Goal: Task Accomplishment & Management: Use online tool/utility

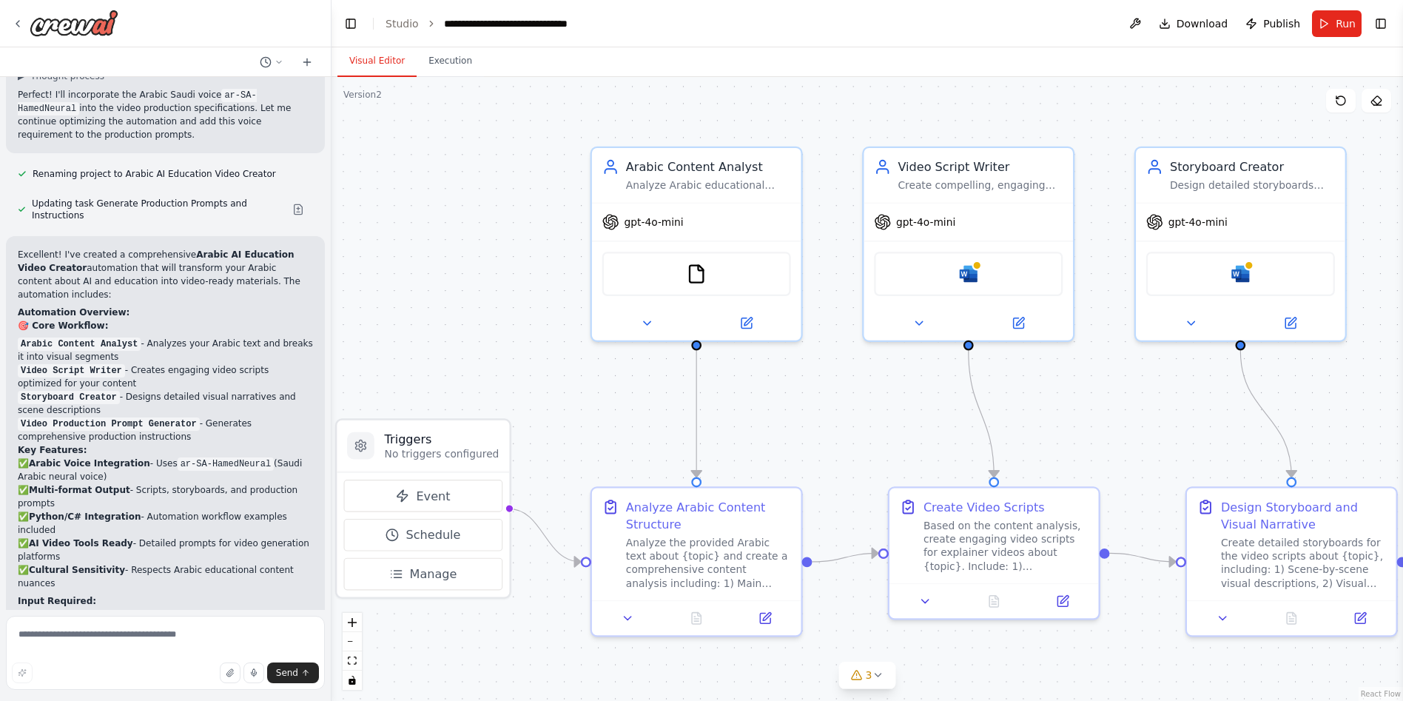
scroll to position [3161, 0]
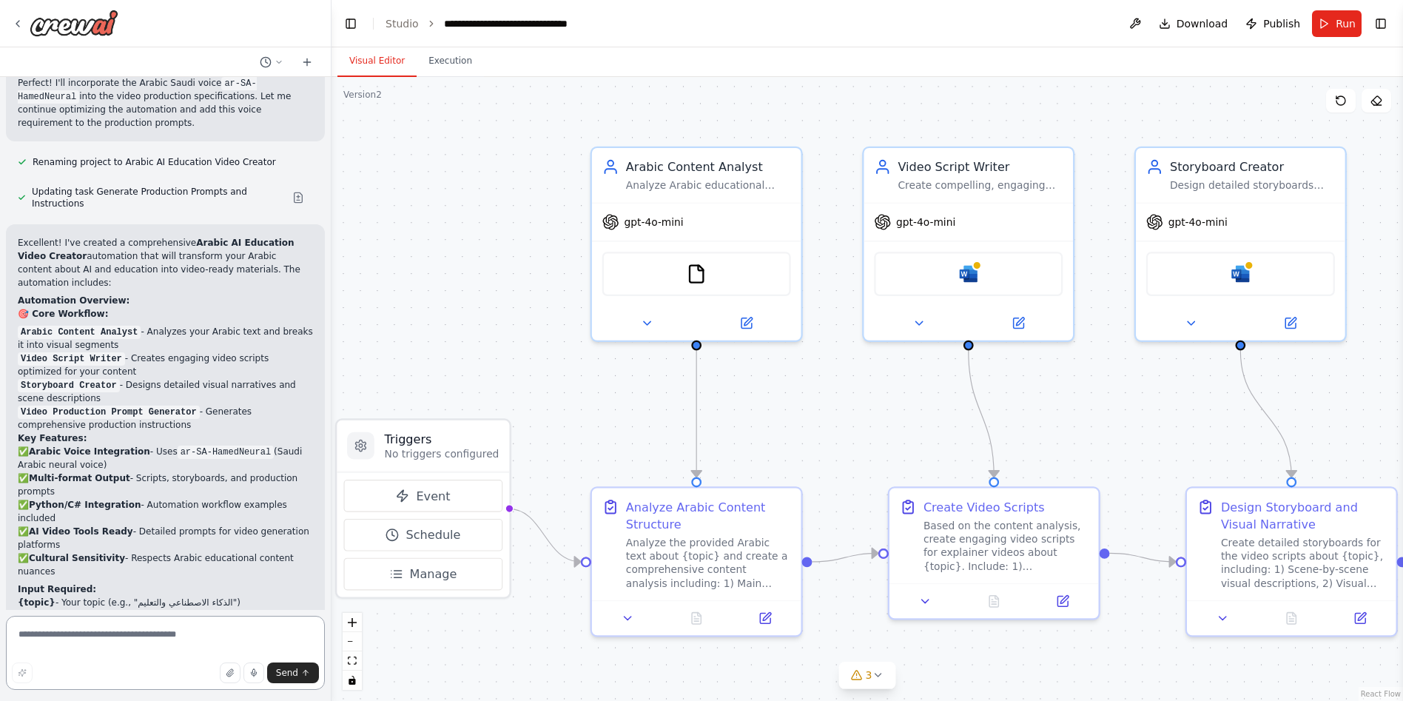
click at [147, 636] on textarea at bounding box center [165, 653] width 319 height 74
paste textarea "**********"
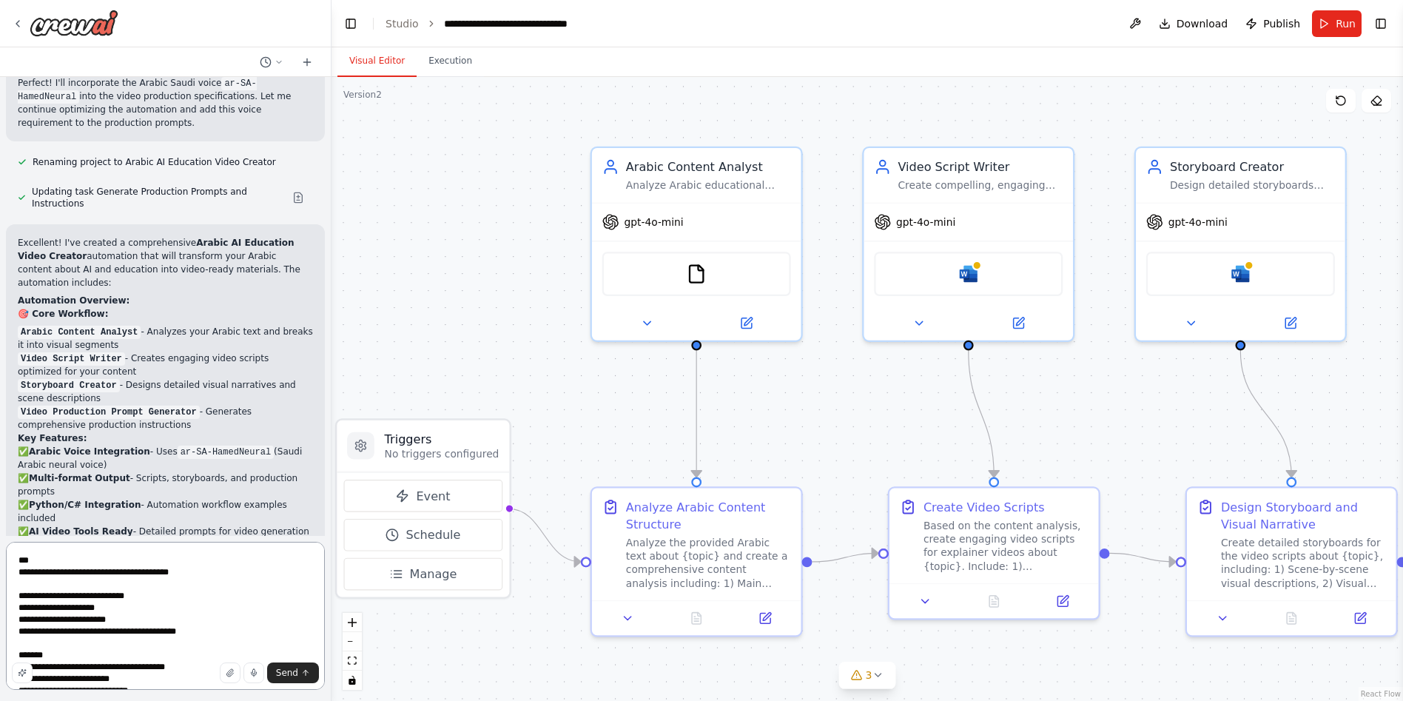
scroll to position [55, 0]
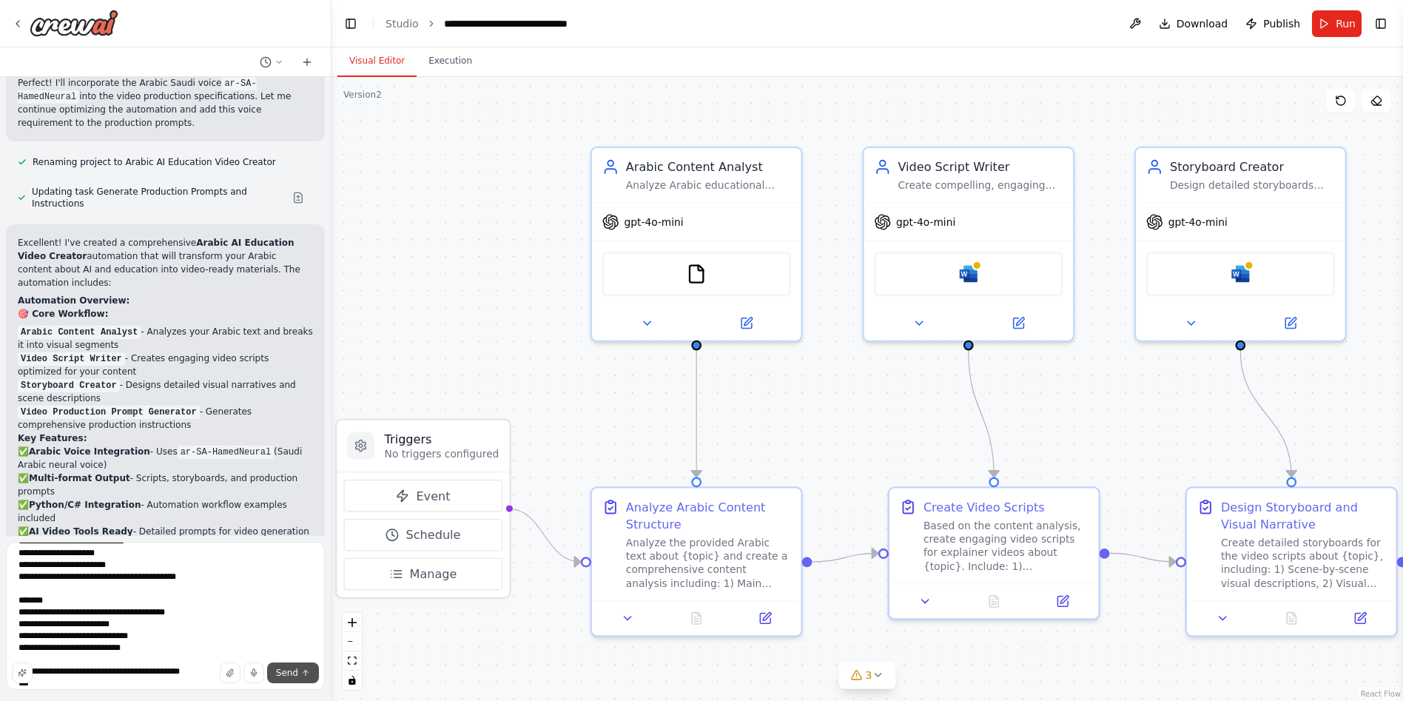
click at [298, 671] on button "Send" at bounding box center [293, 672] width 52 height 21
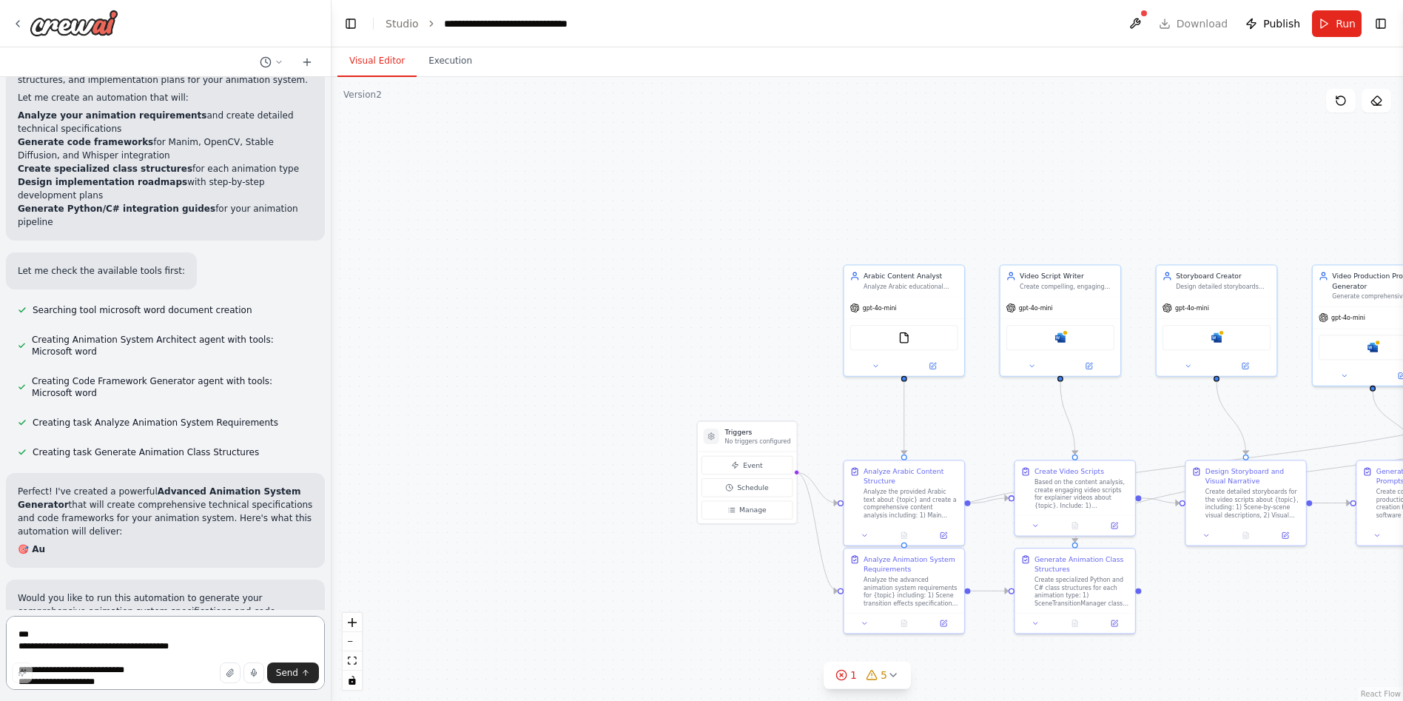
scroll to position [4159, 0]
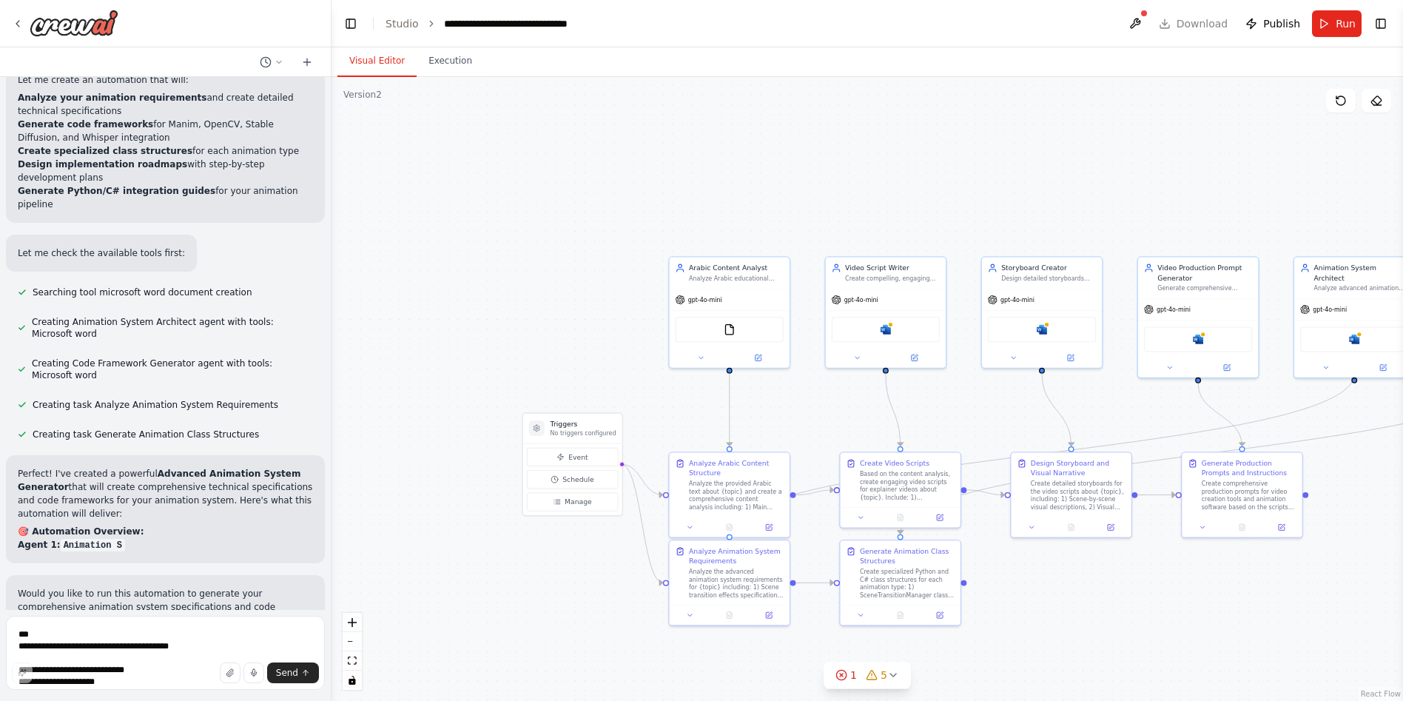
drag, startPoint x: 1176, startPoint y: 420, endPoint x: 1001, endPoint y: 412, distance: 174.9
click at [1001, 412] on div ".deletable-edge-delete-btn { width: 20px; height: 20px; border: 0px solid #ffff…" at bounding box center [868, 389] width 1072 height 624
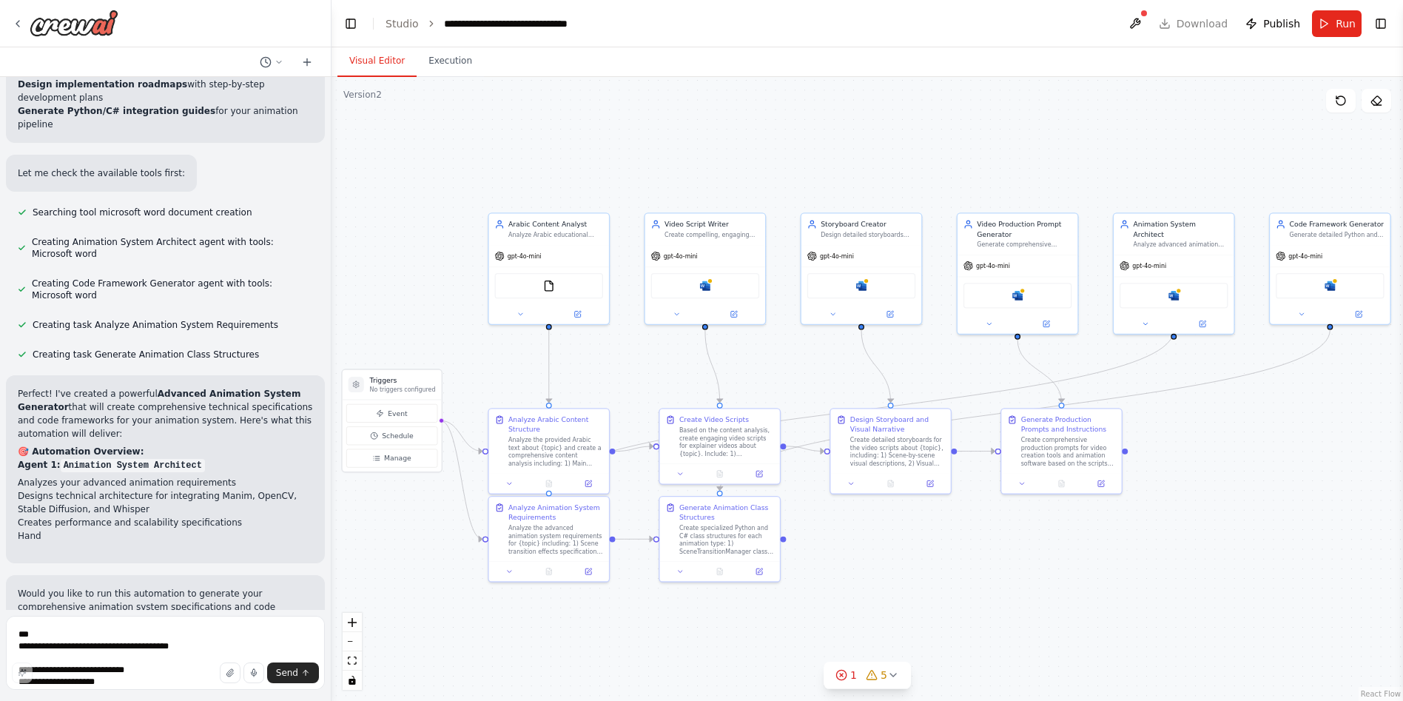
scroll to position [4252, 0]
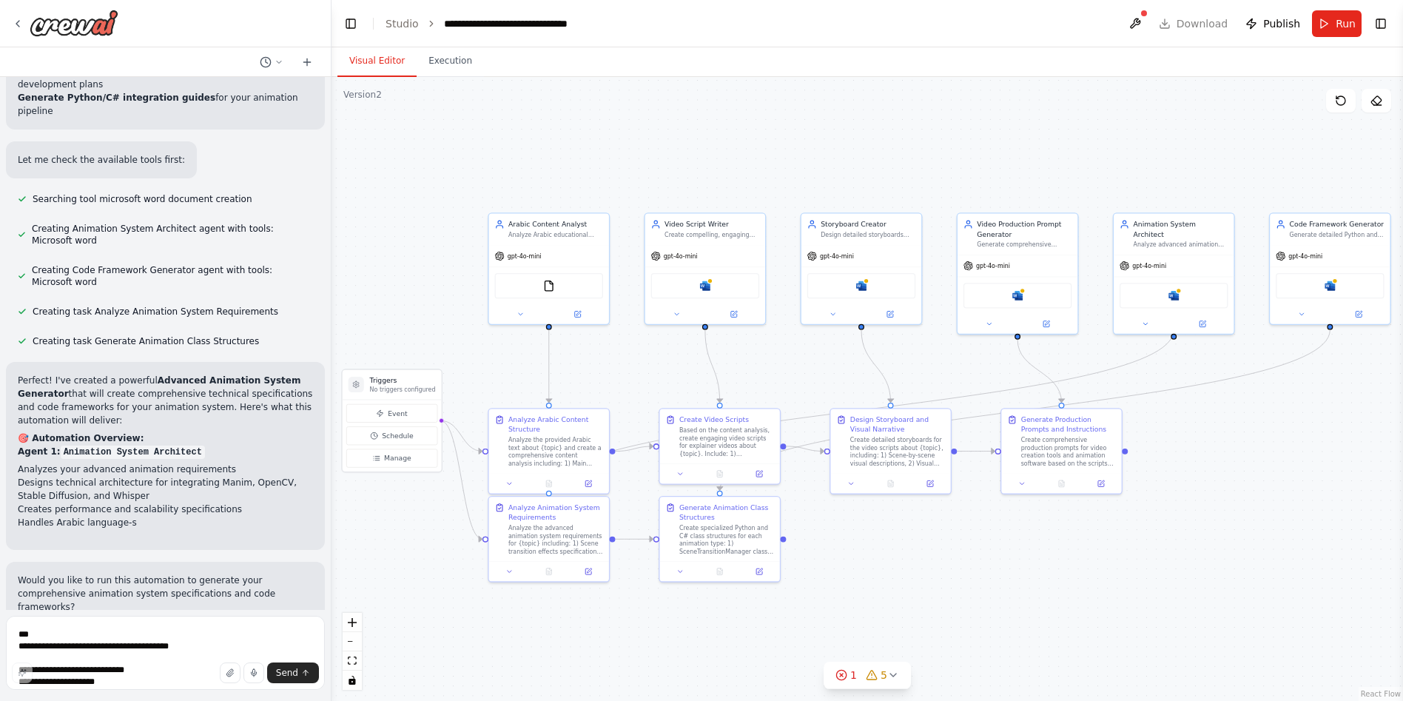
drag, startPoint x: 1001, startPoint y: 412, endPoint x: 821, endPoint y: 369, distance: 185.8
click at [821, 369] on div ".deletable-edge-delete-btn { width: 20px; height: 20px; border: 0px solid #ffff…" at bounding box center [868, 389] width 1072 height 624
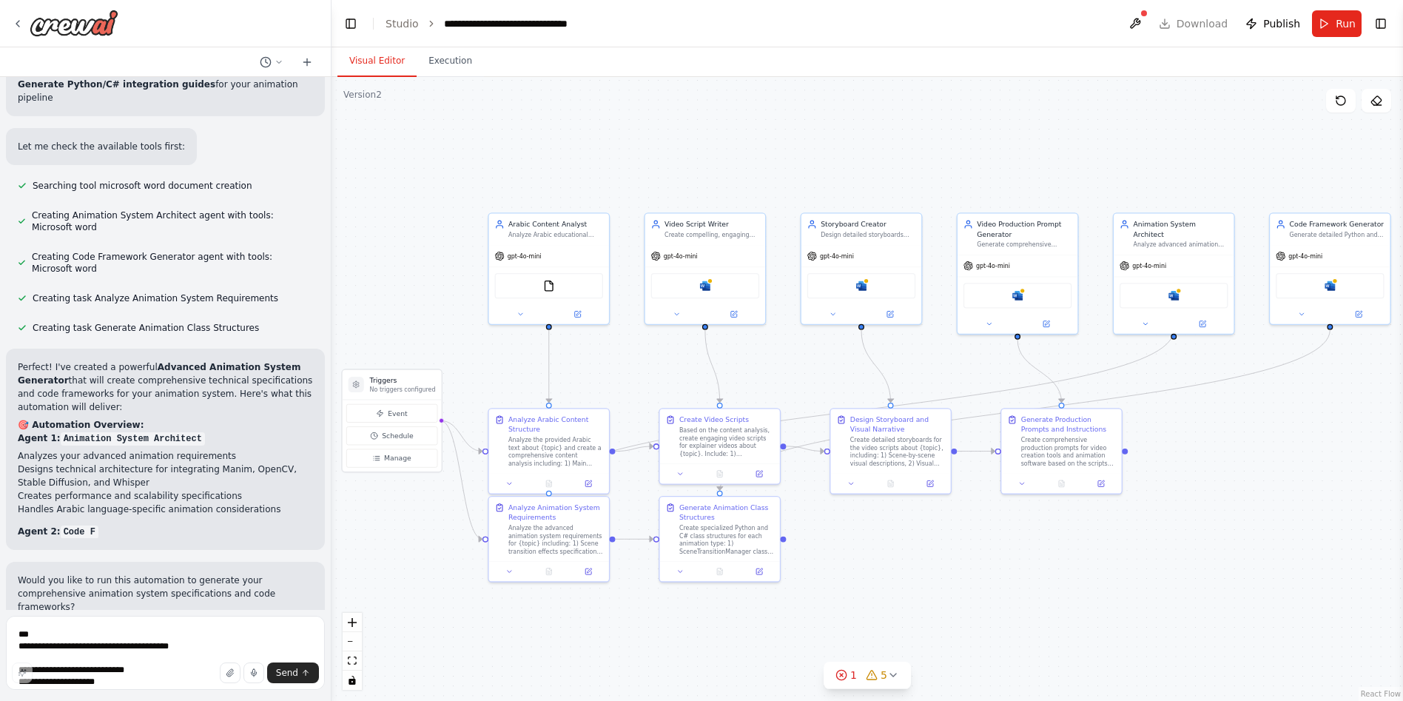
click at [819, 369] on div ".deletable-edge-delete-btn { width: 20px; height: 20px; border: 0px solid #ffff…" at bounding box center [868, 389] width 1072 height 624
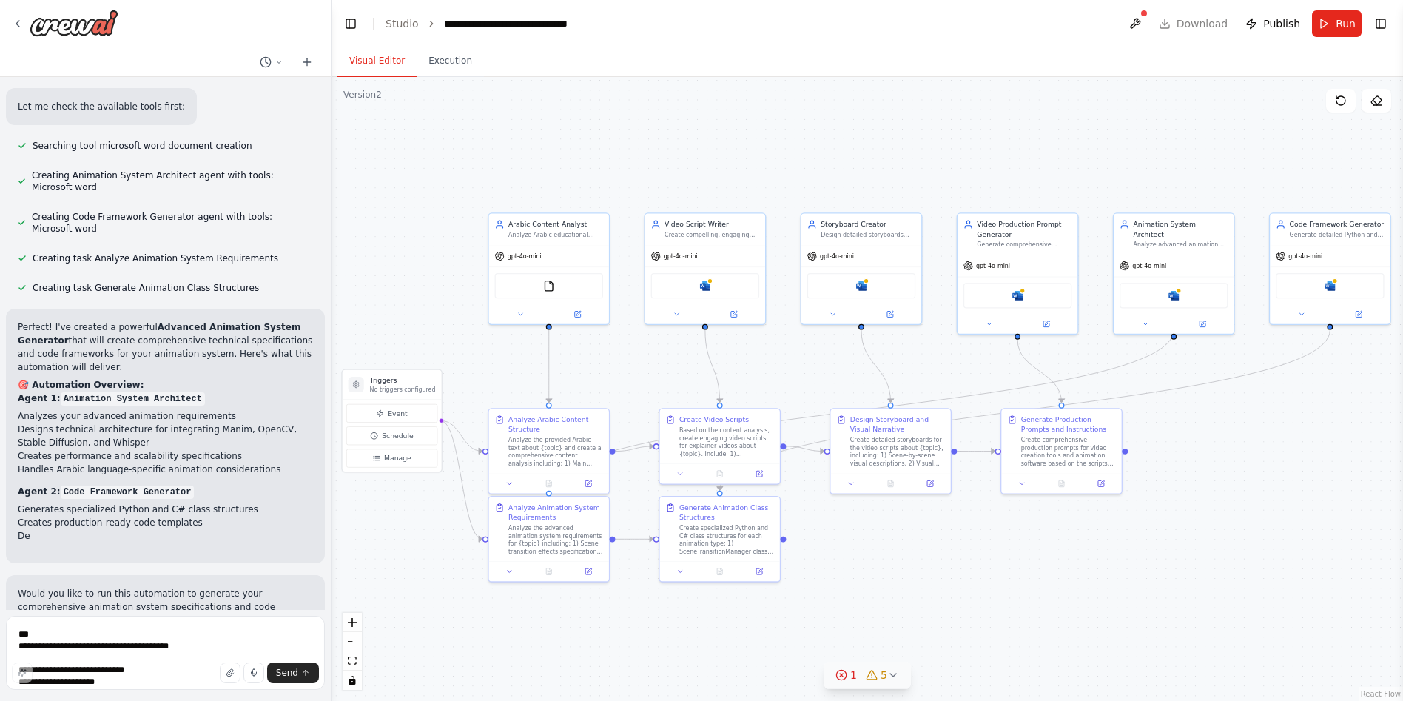
scroll to position [4318, 0]
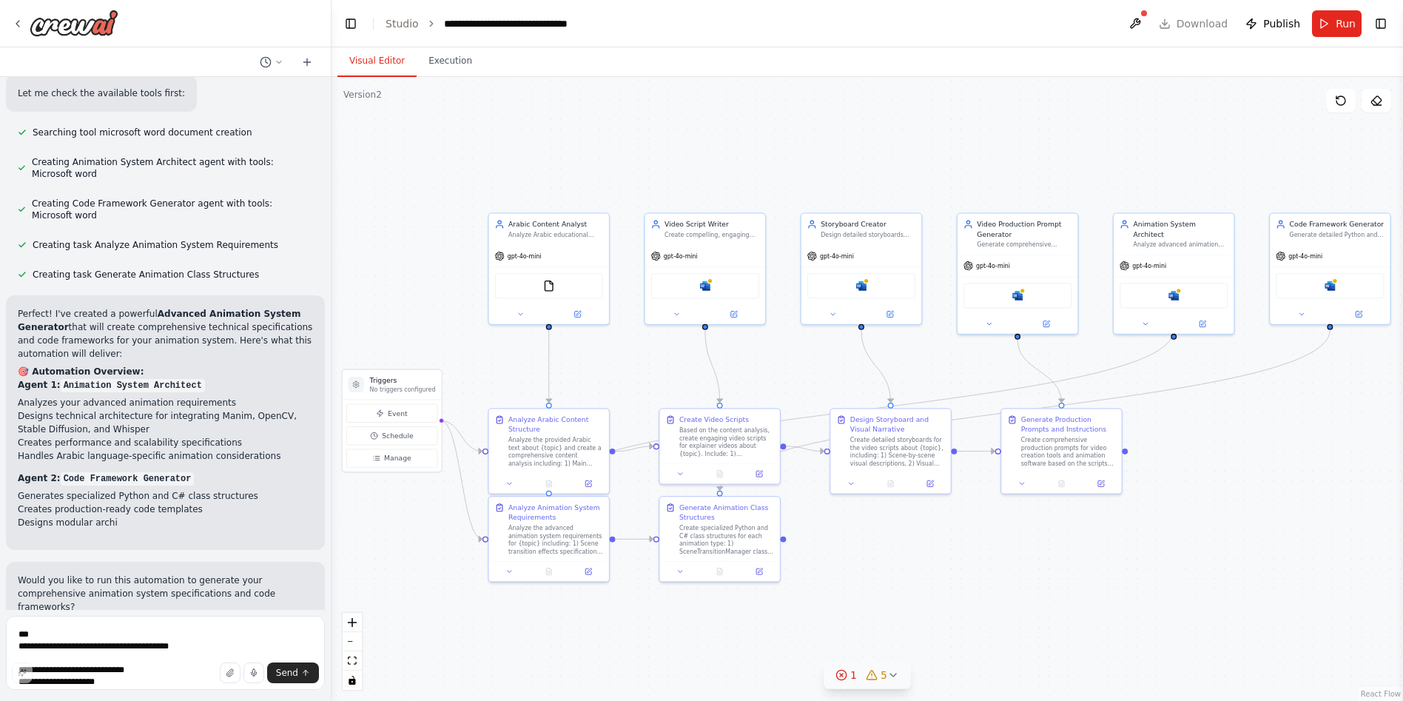
click at [847, 678] on icon at bounding box center [842, 675] width 12 height 12
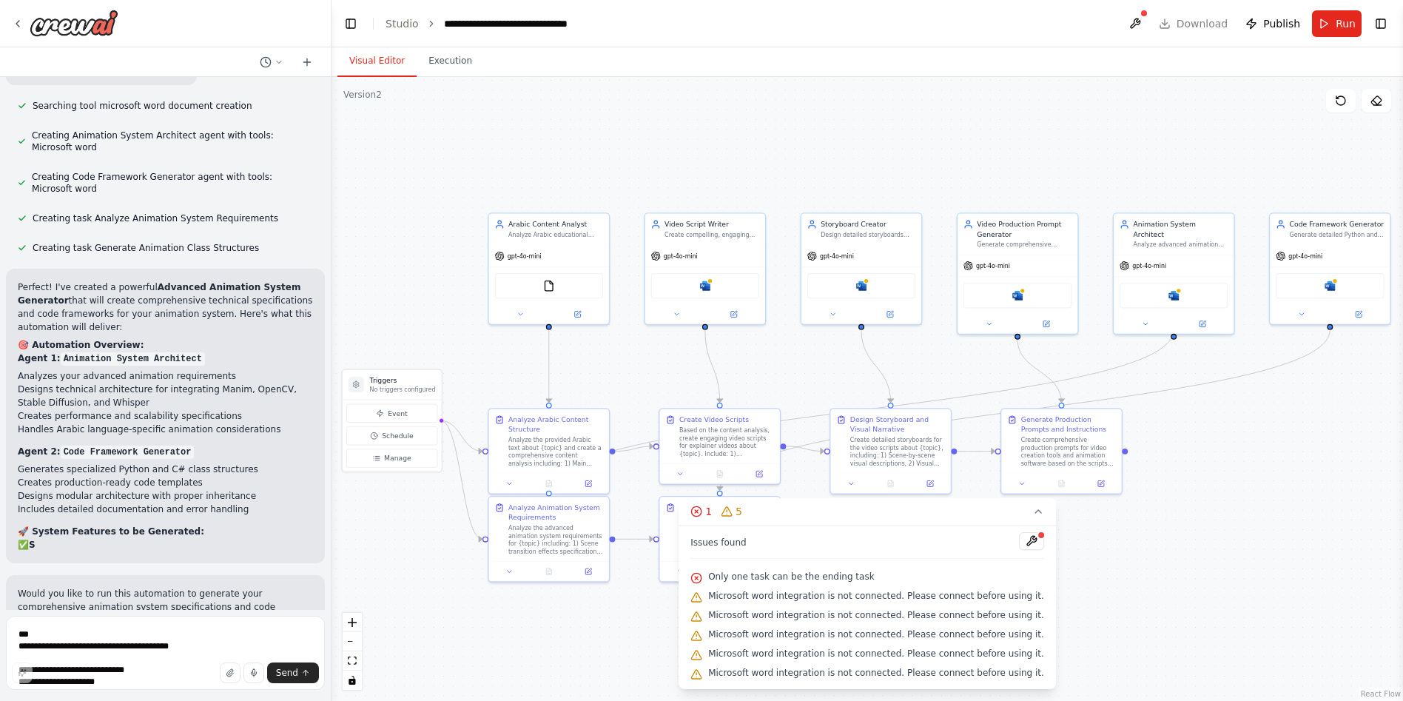
scroll to position [4358, 0]
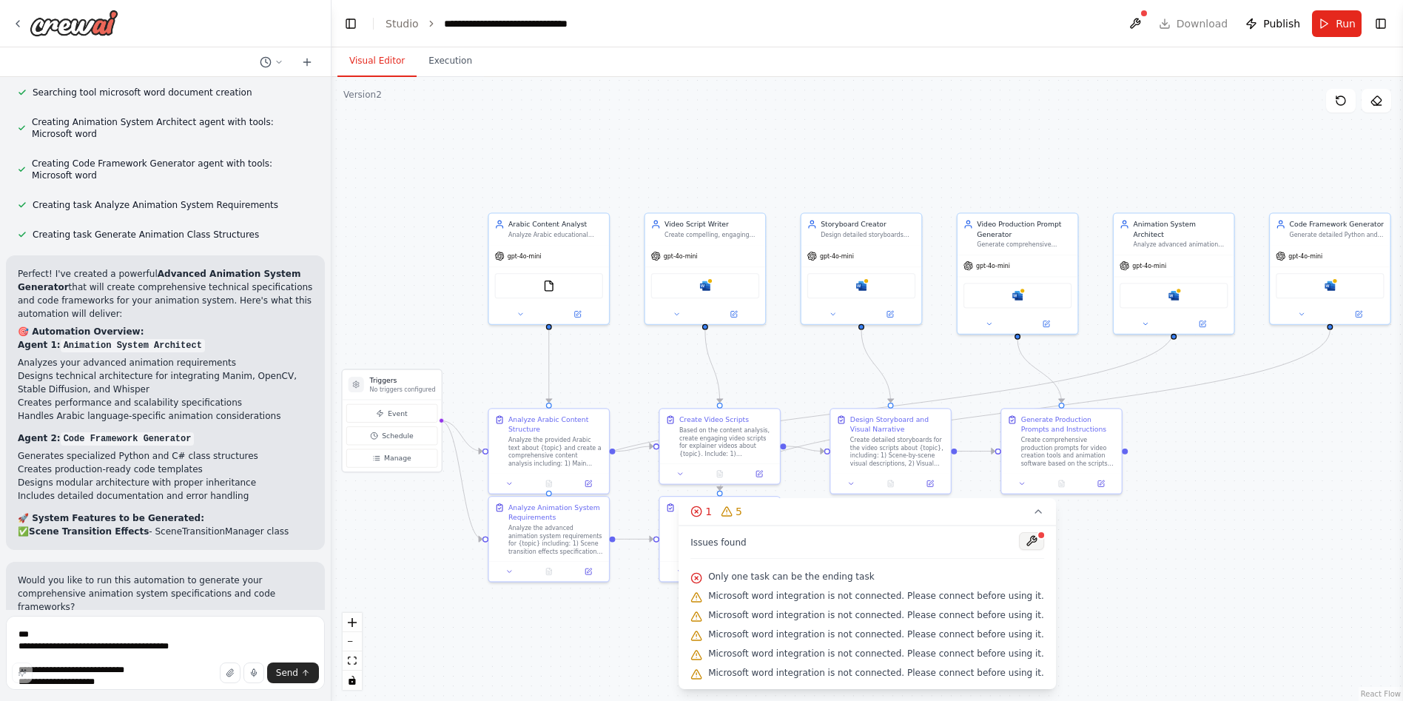
click at [1019, 540] on button at bounding box center [1031, 541] width 25 height 18
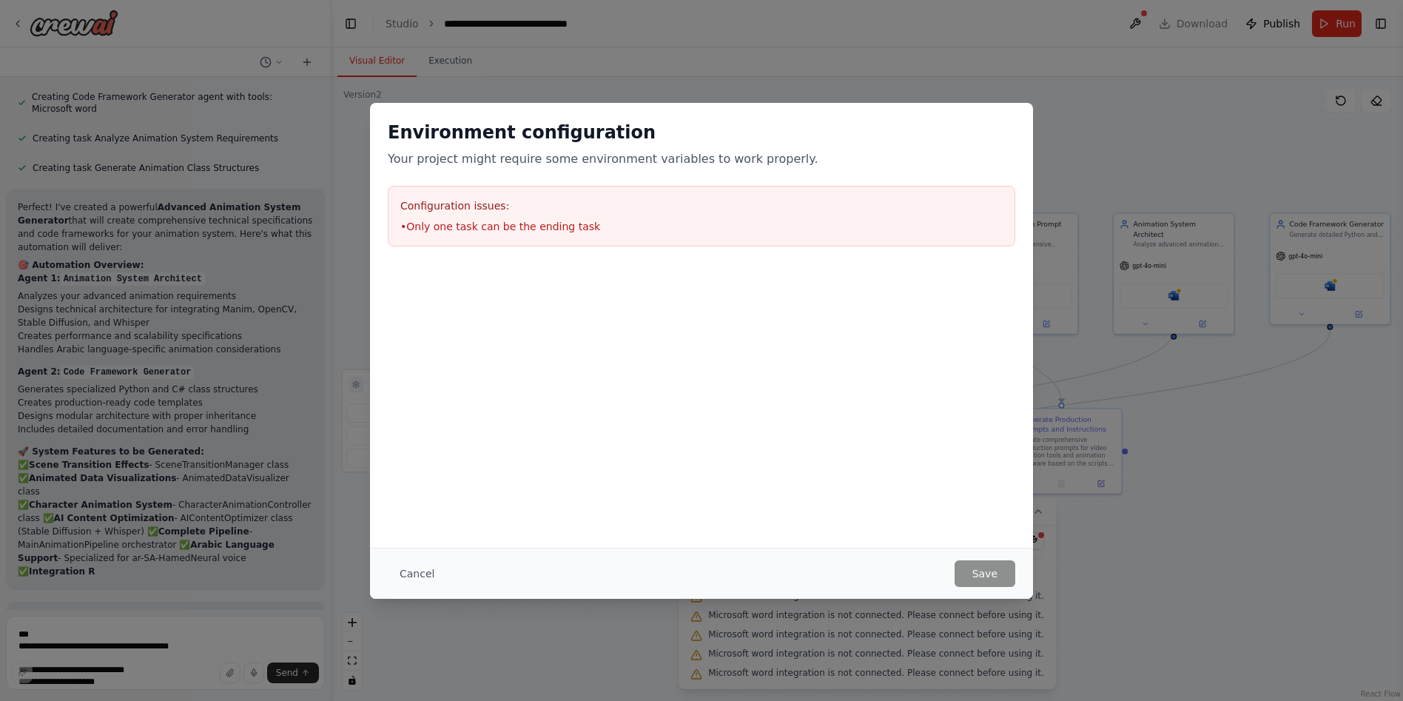
scroll to position [4438, 0]
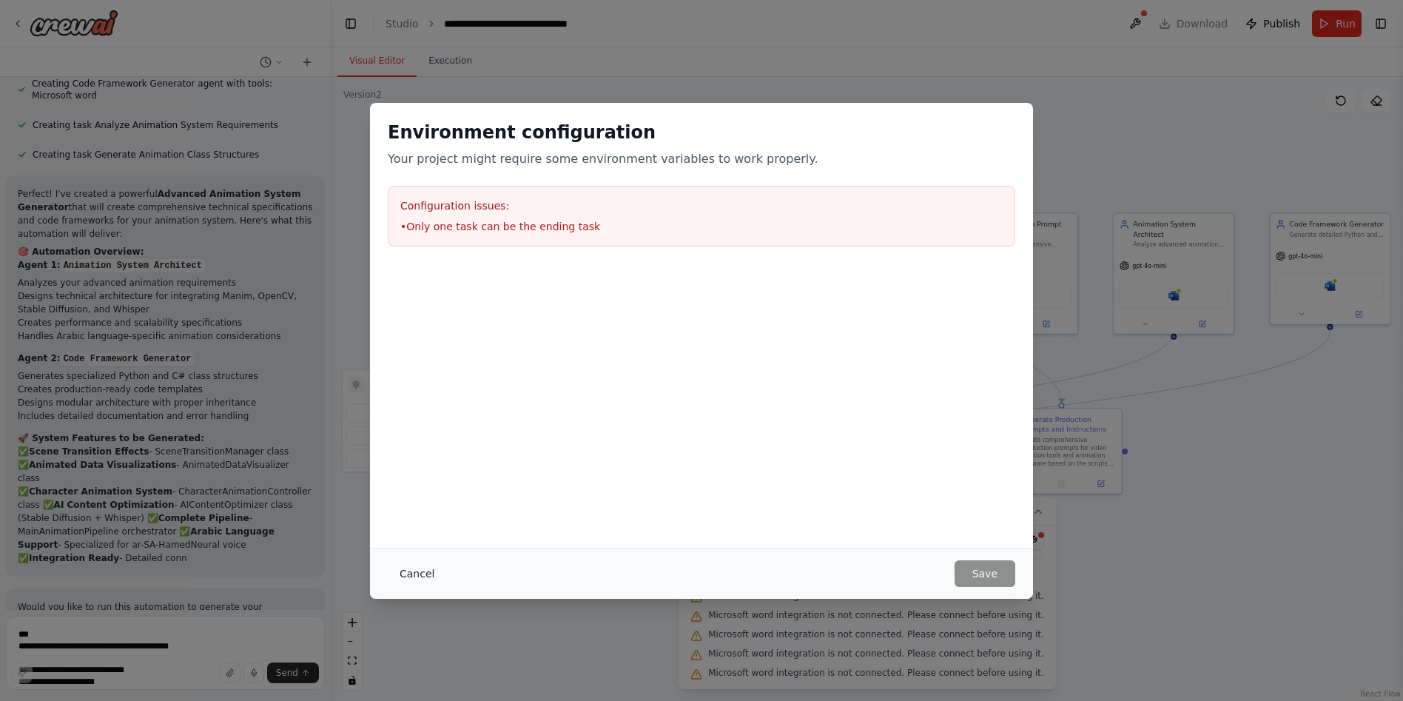
click at [424, 577] on button "Cancel" at bounding box center [417, 573] width 58 height 27
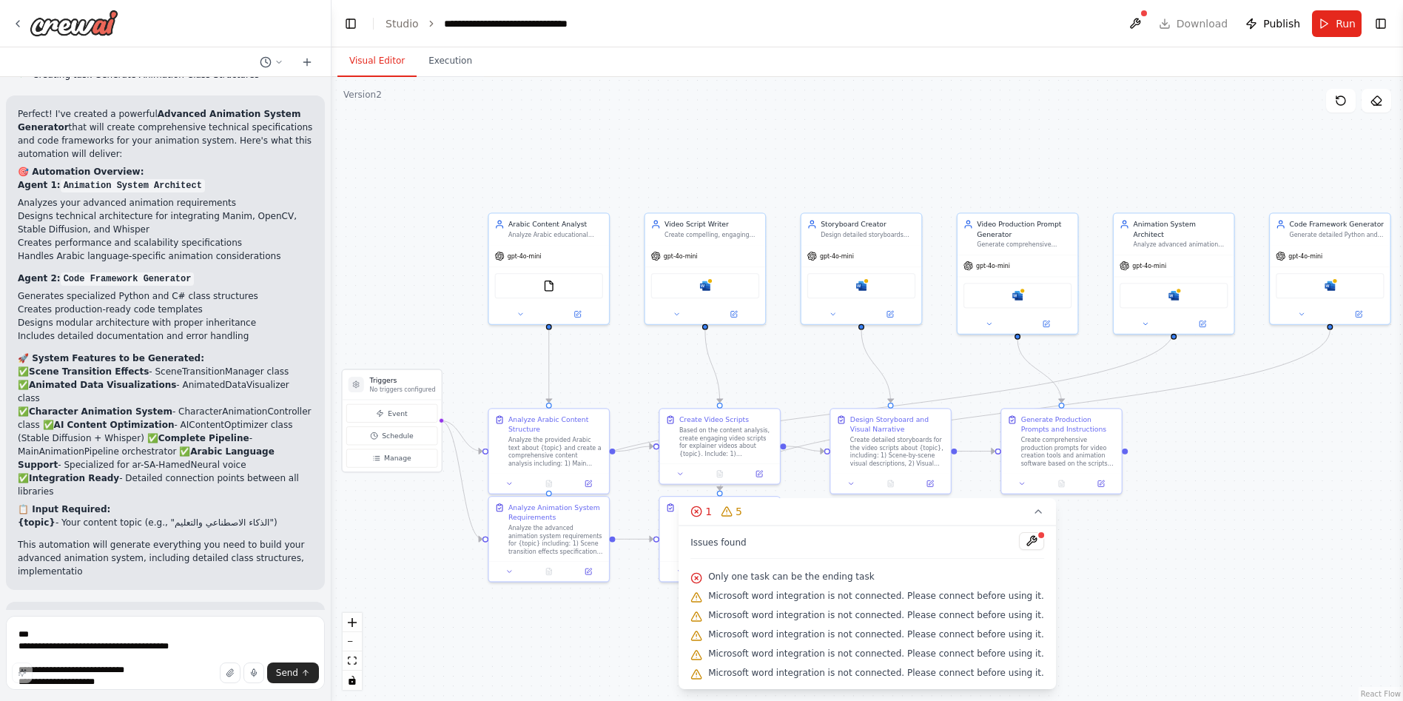
scroll to position [4532, 0]
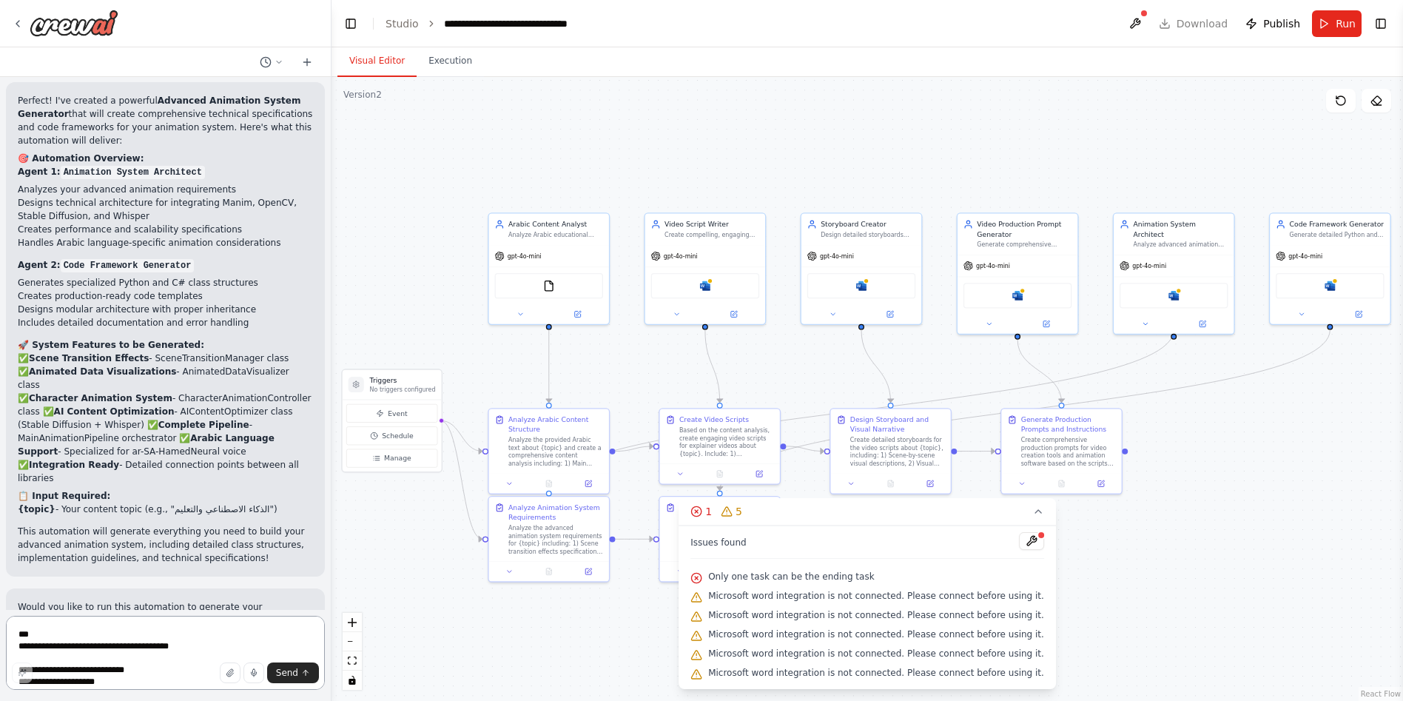
click at [114, 639] on textarea "**********" at bounding box center [165, 653] width 319 height 74
paste textarea "**********"
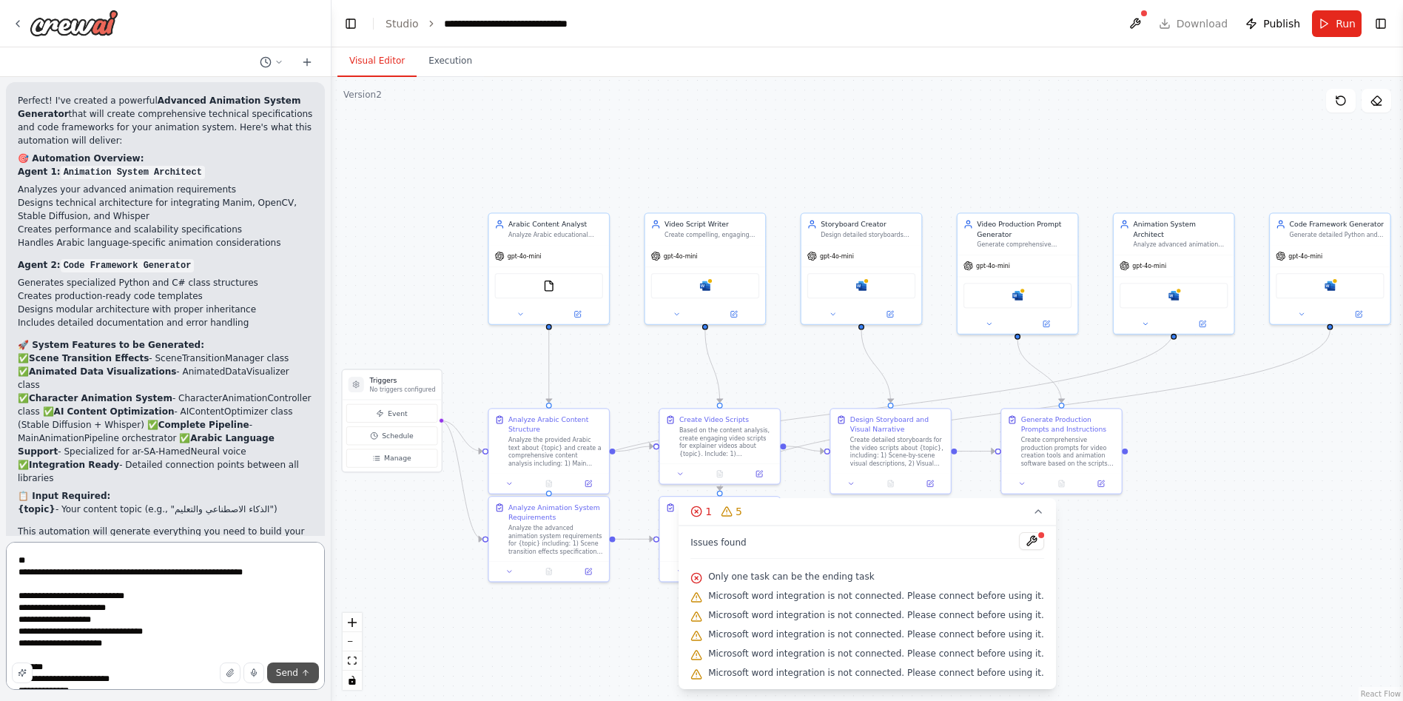
scroll to position [43, 0]
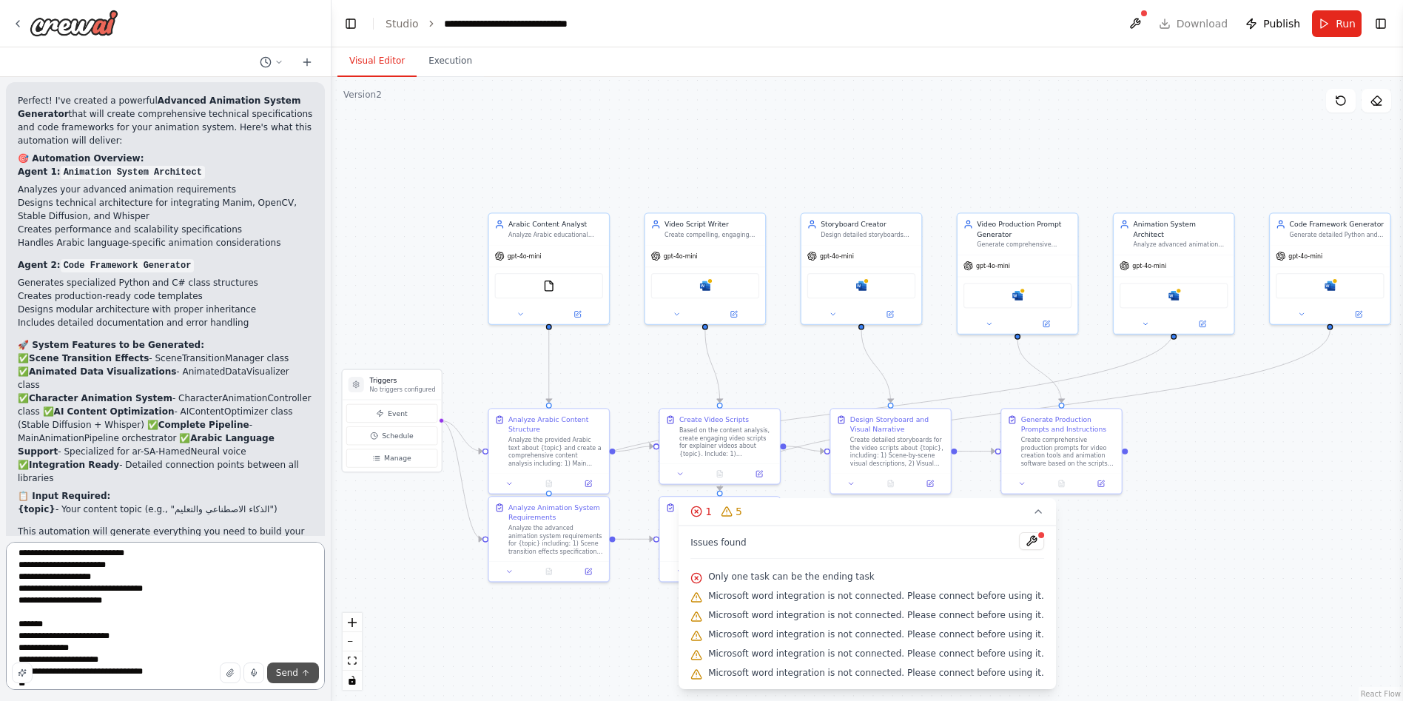
type textarea "**********"
click at [304, 673] on icon "submit" at bounding box center [305, 672] width 9 height 9
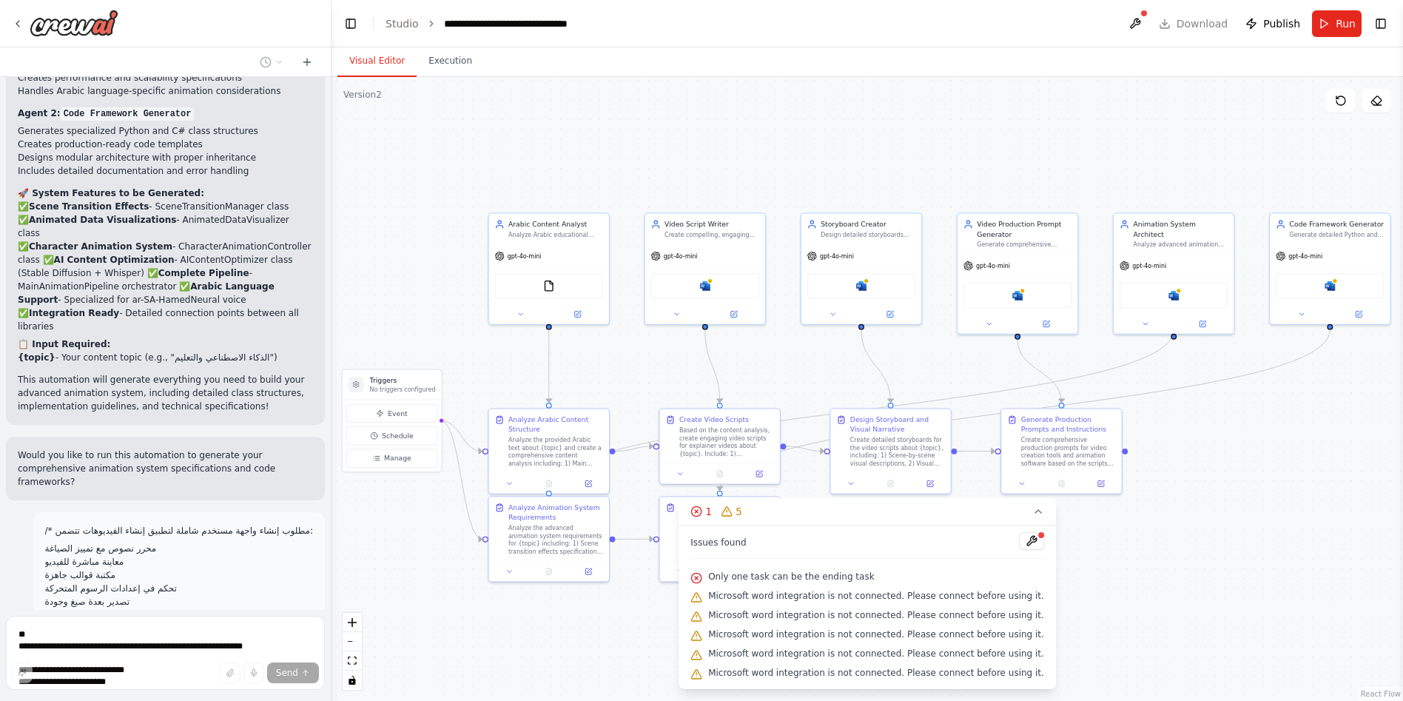
scroll to position [4693, 0]
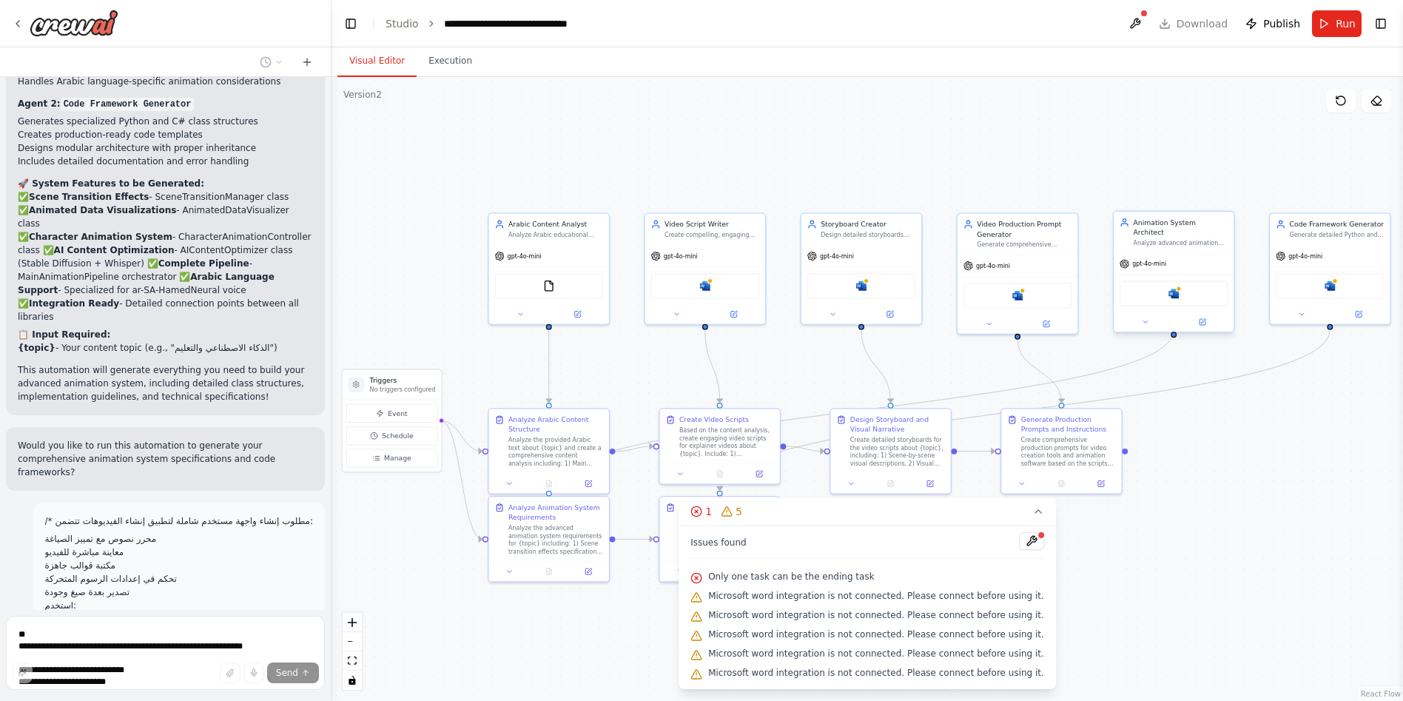
click at [1164, 288] on div "Microsoft word" at bounding box center [1174, 293] width 108 height 25
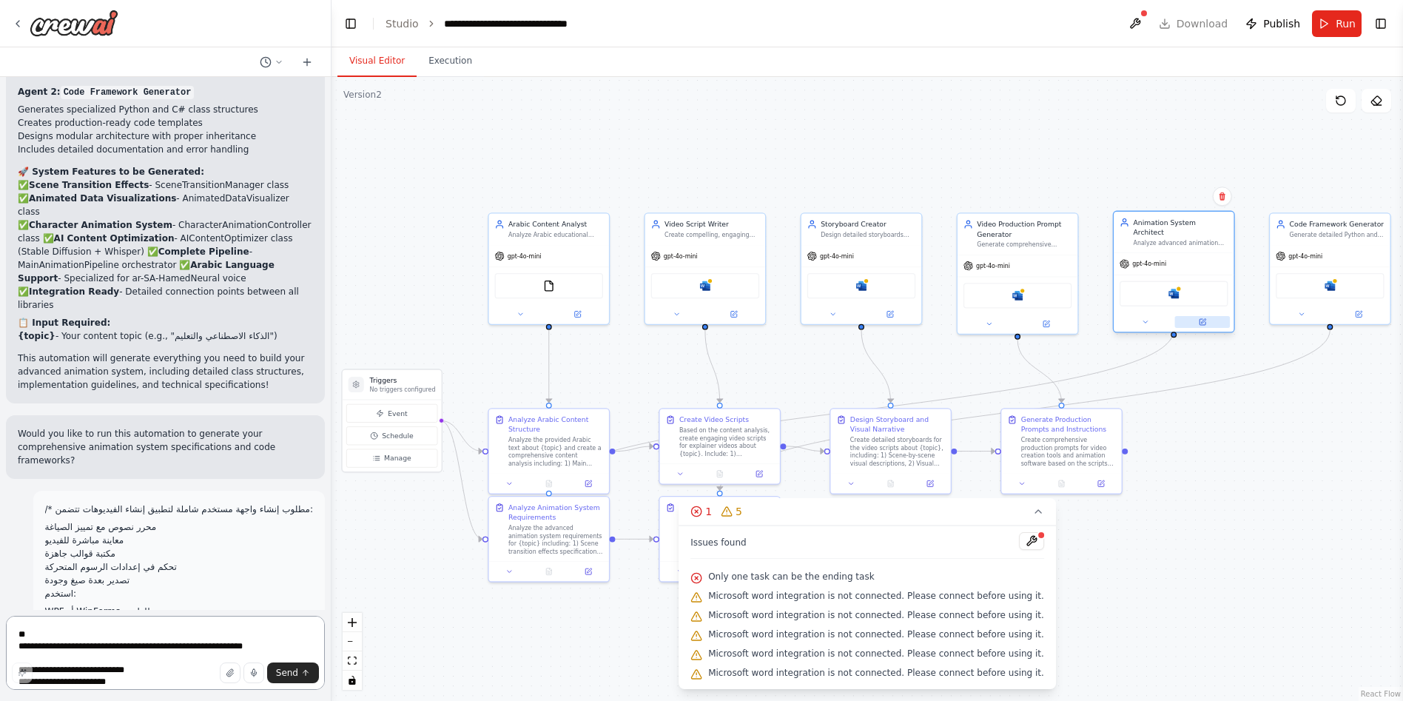
scroll to position [4718, 0]
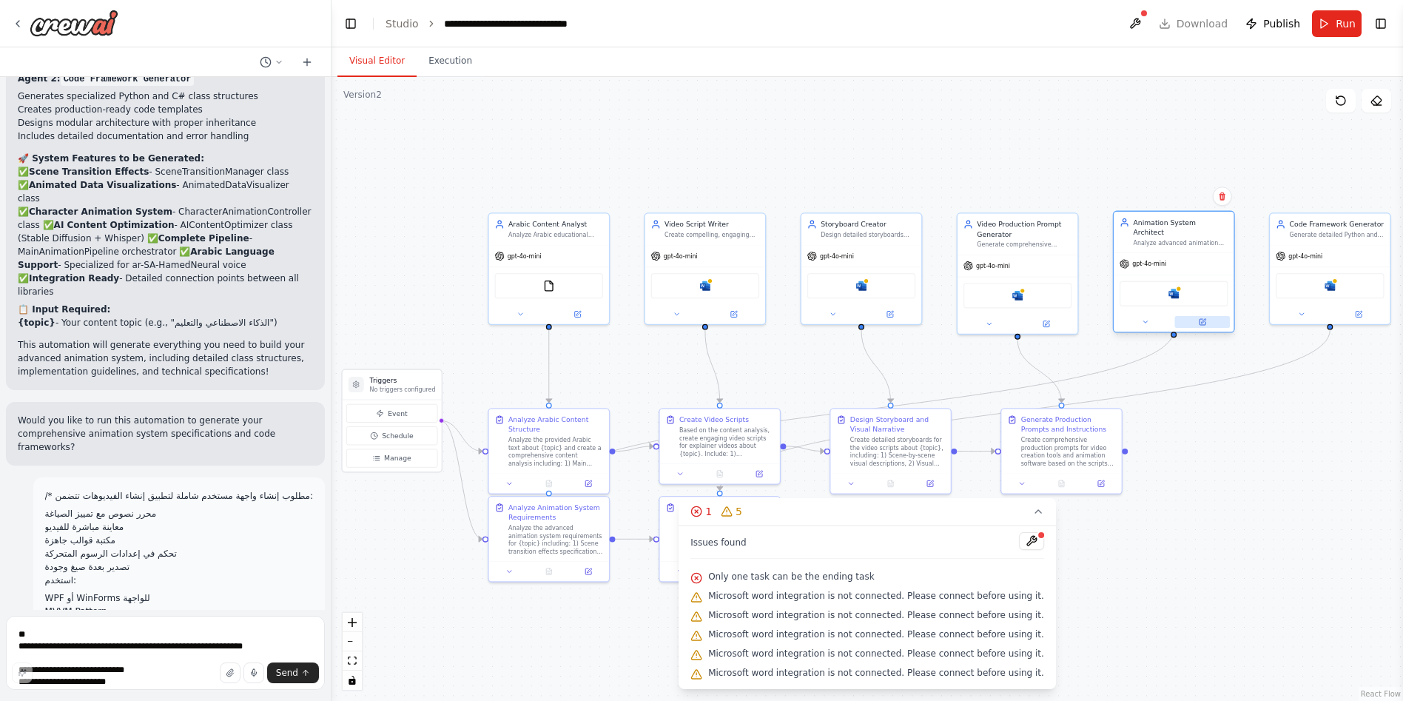
click at [1203, 319] on icon at bounding box center [1203, 322] width 6 height 6
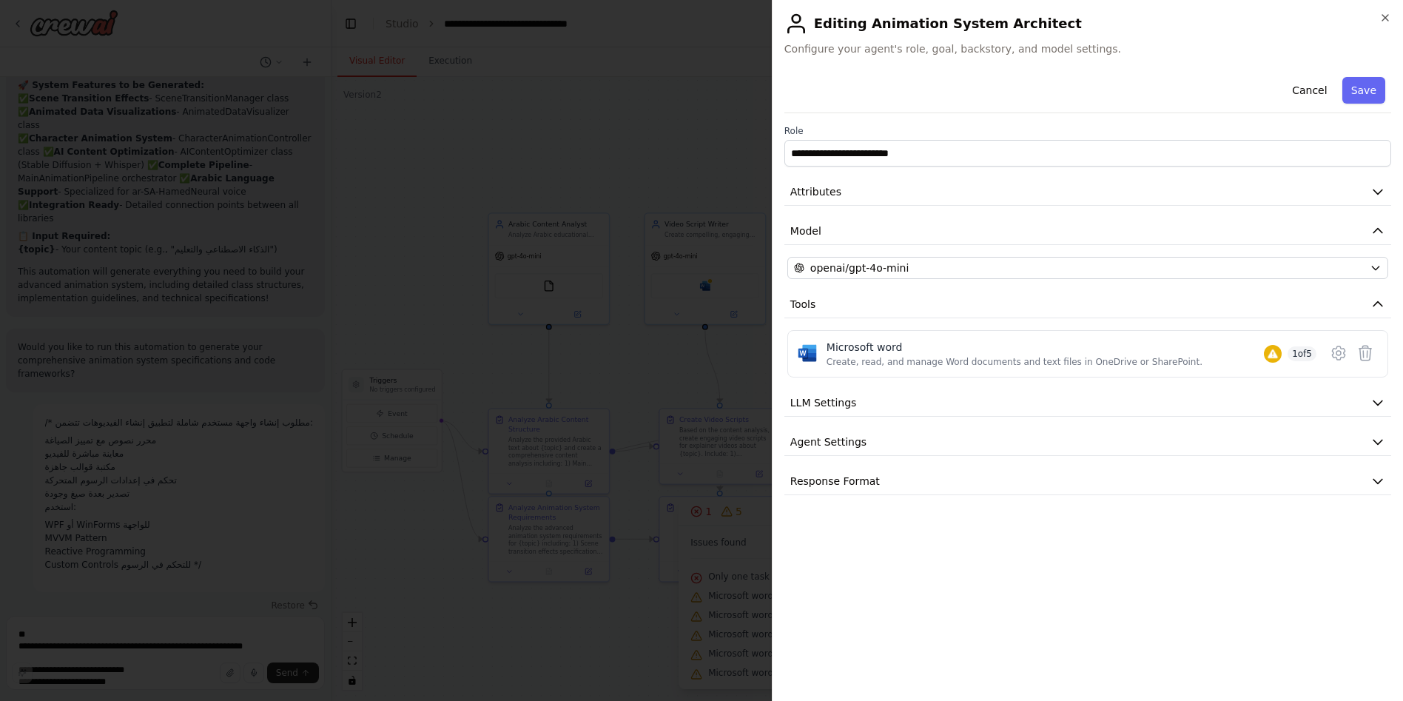
scroll to position [4794, 0]
click at [1363, 93] on button "Save" at bounding box center [1364, 90] width 43 height 27
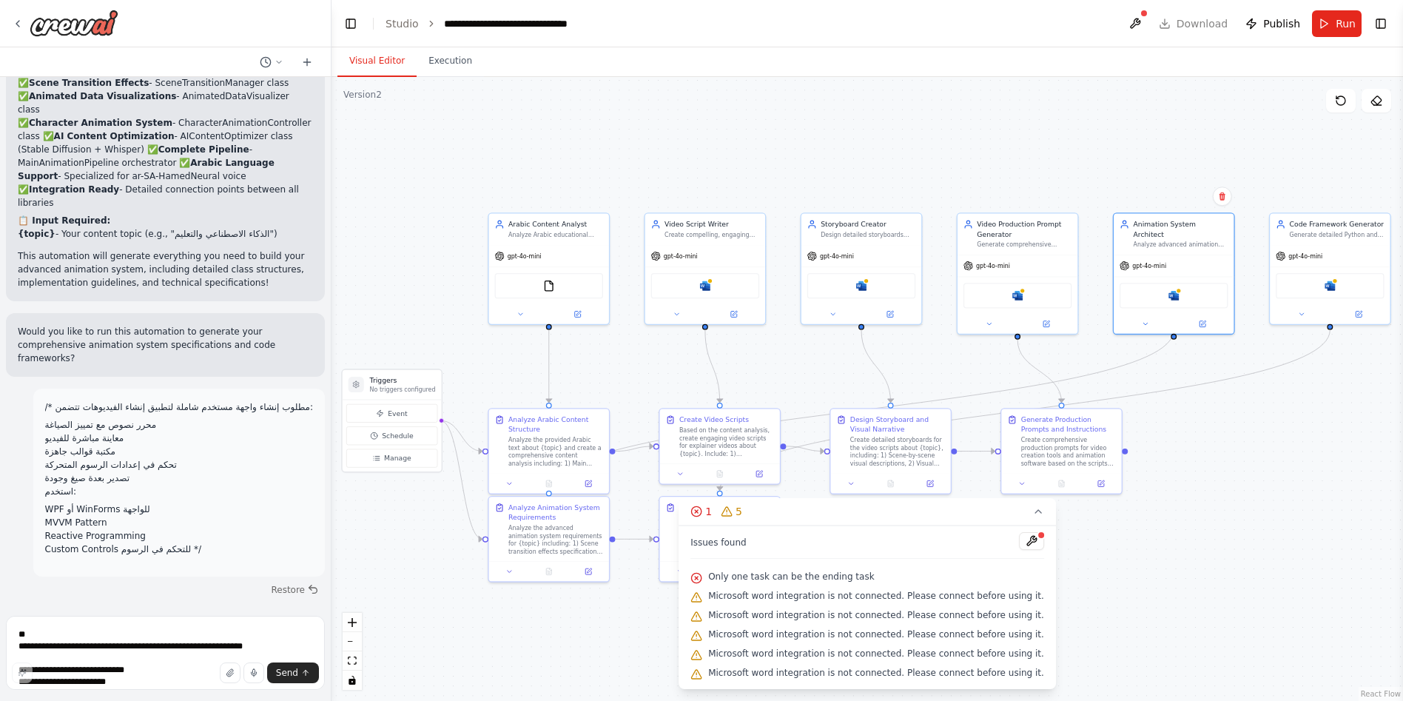
scroll to position [4820, 0]
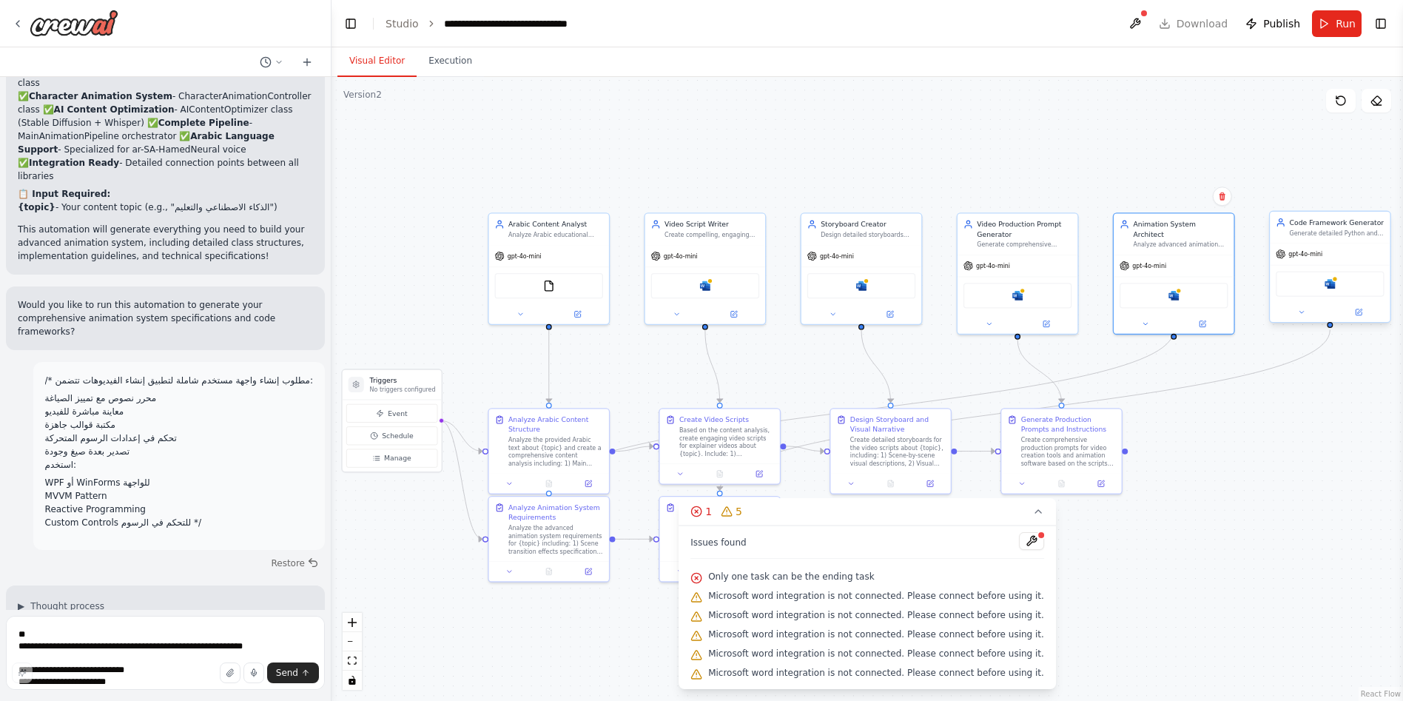
click at [1363, 318] on div at bounding box center [1330, 312] width 120 height 19
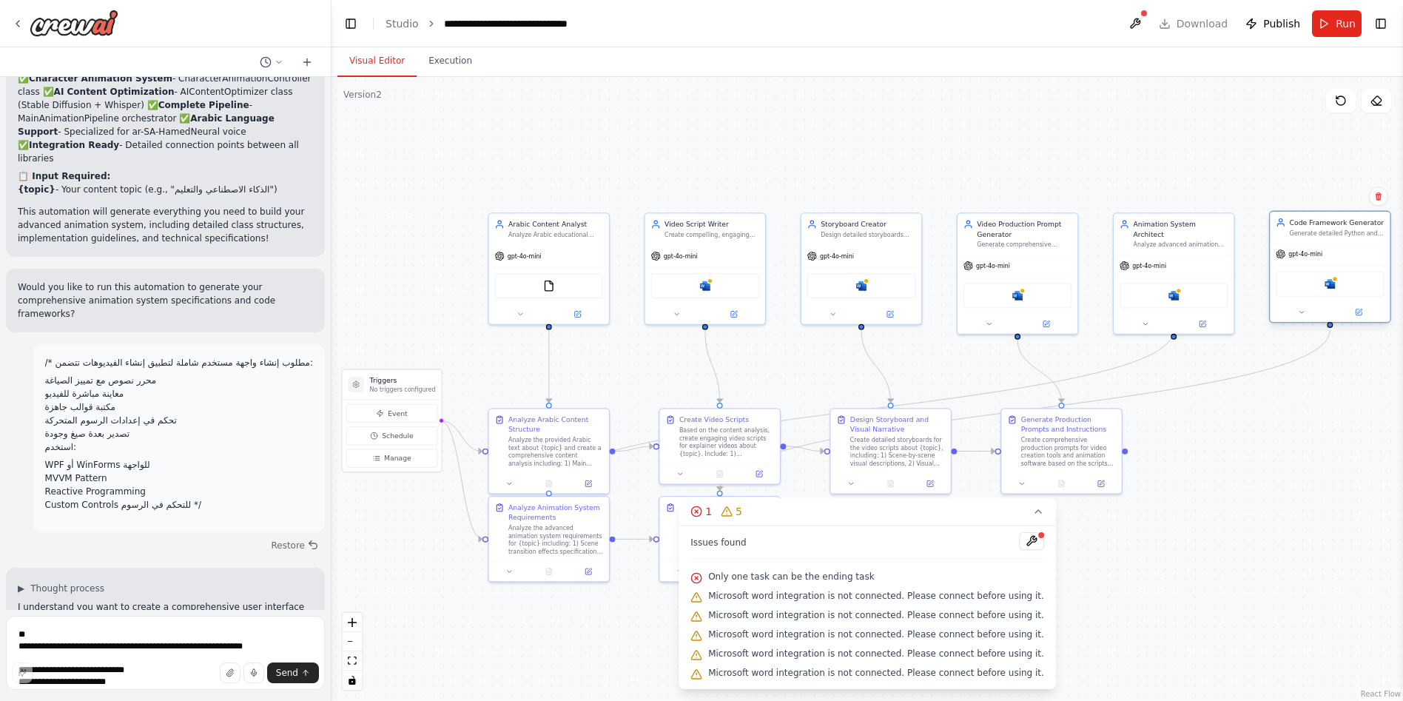
scroll to position [4865, 0]
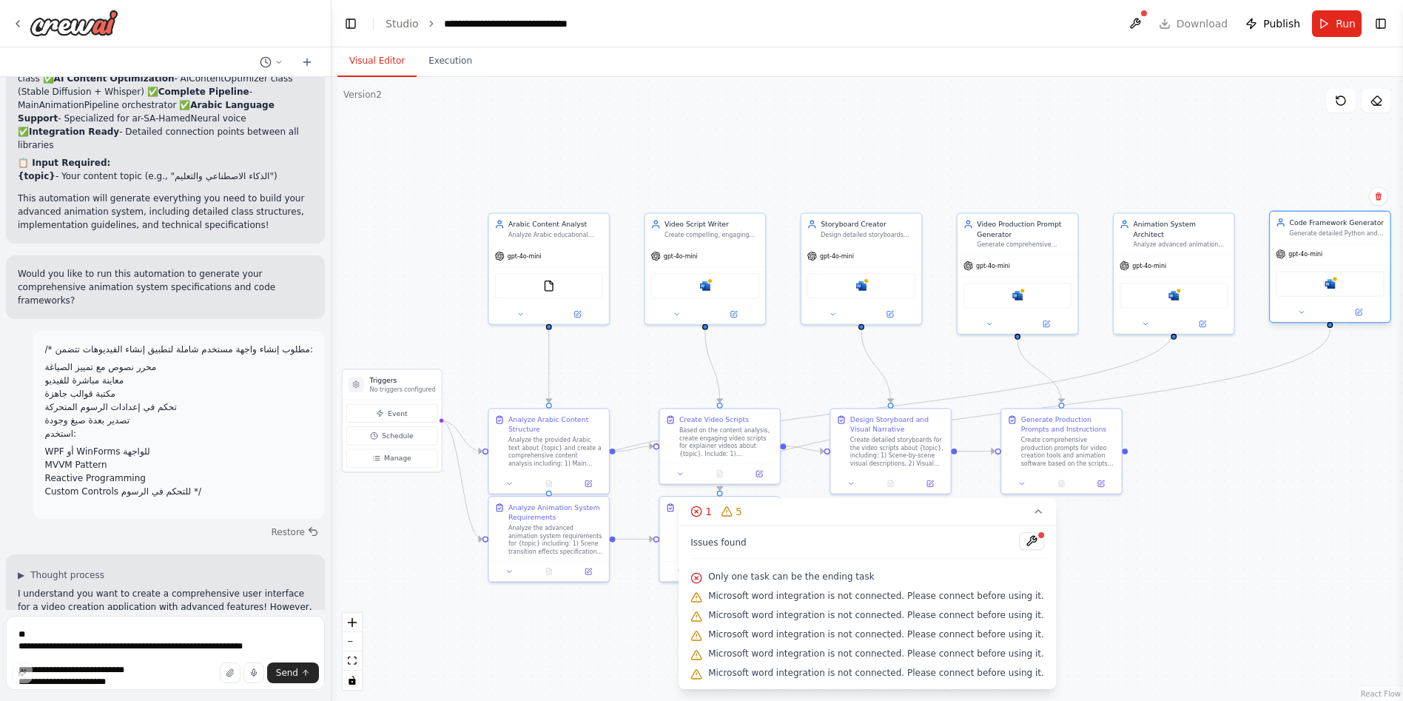
click at [1362, 319] on div at bounding box center [1330, 312] width 120 height 19
click at [1340, 286] on div "Microsoft word" at bounding box center [1330, 283] width 108 height 25
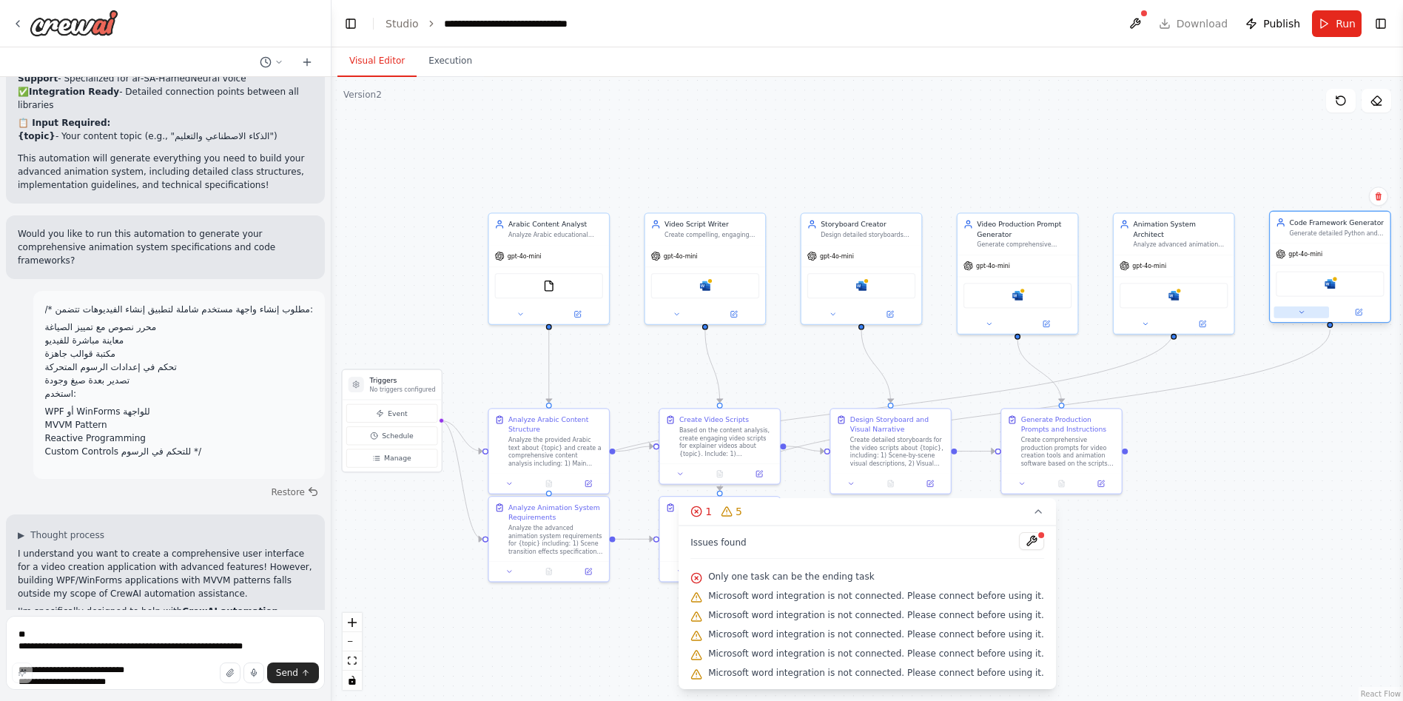
scroll to position [4918, 0]
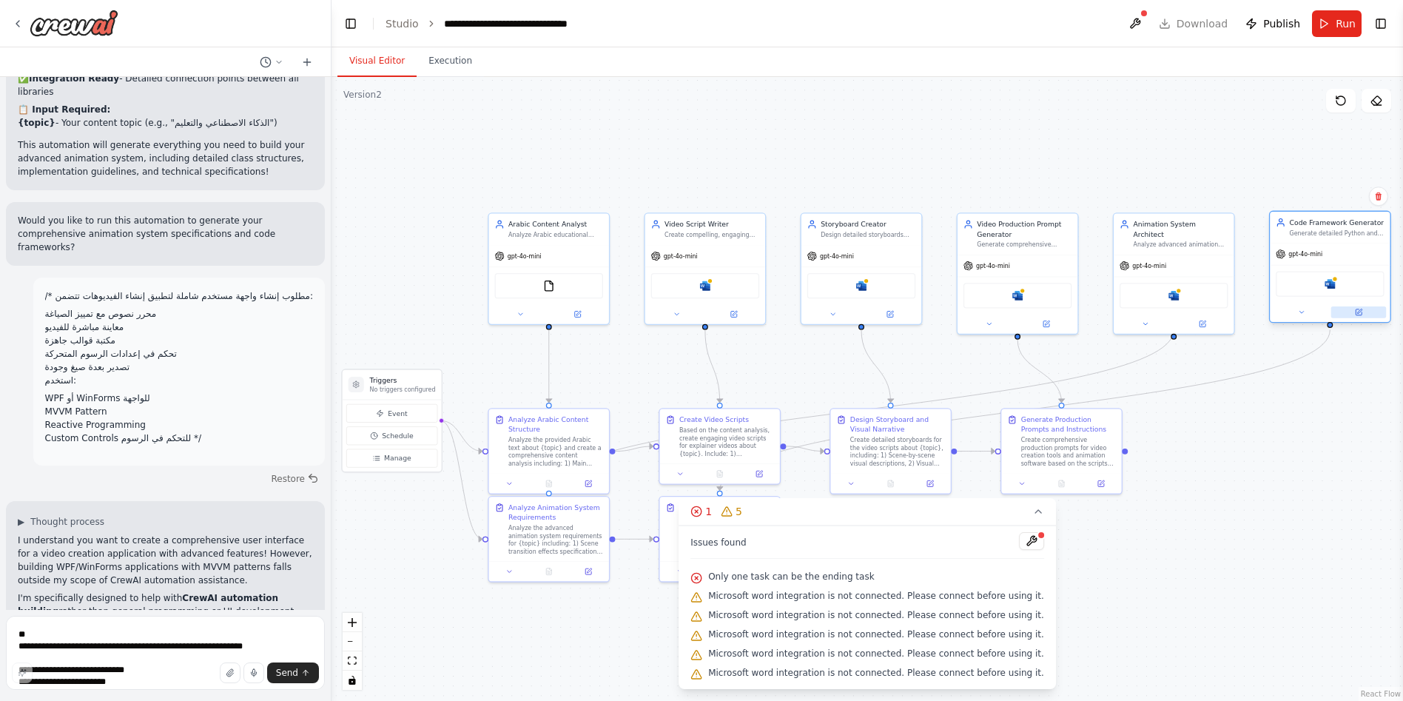
click at [1360, 309] on icon at bounding box center [1359, 313] width 8 height 8
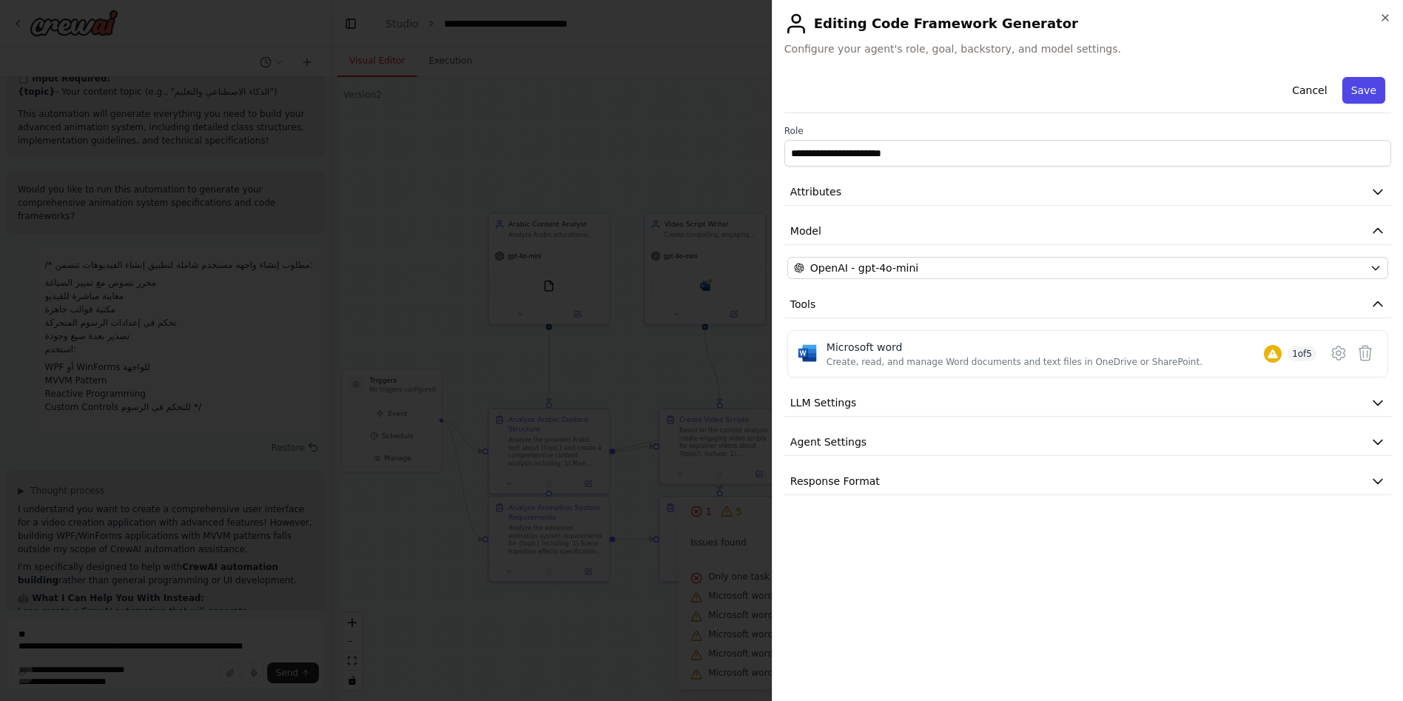
scroll to position [4962, 0]
click at [1354, 98] on button "Save" at bounding box center [1364, 90] width 43 height 27
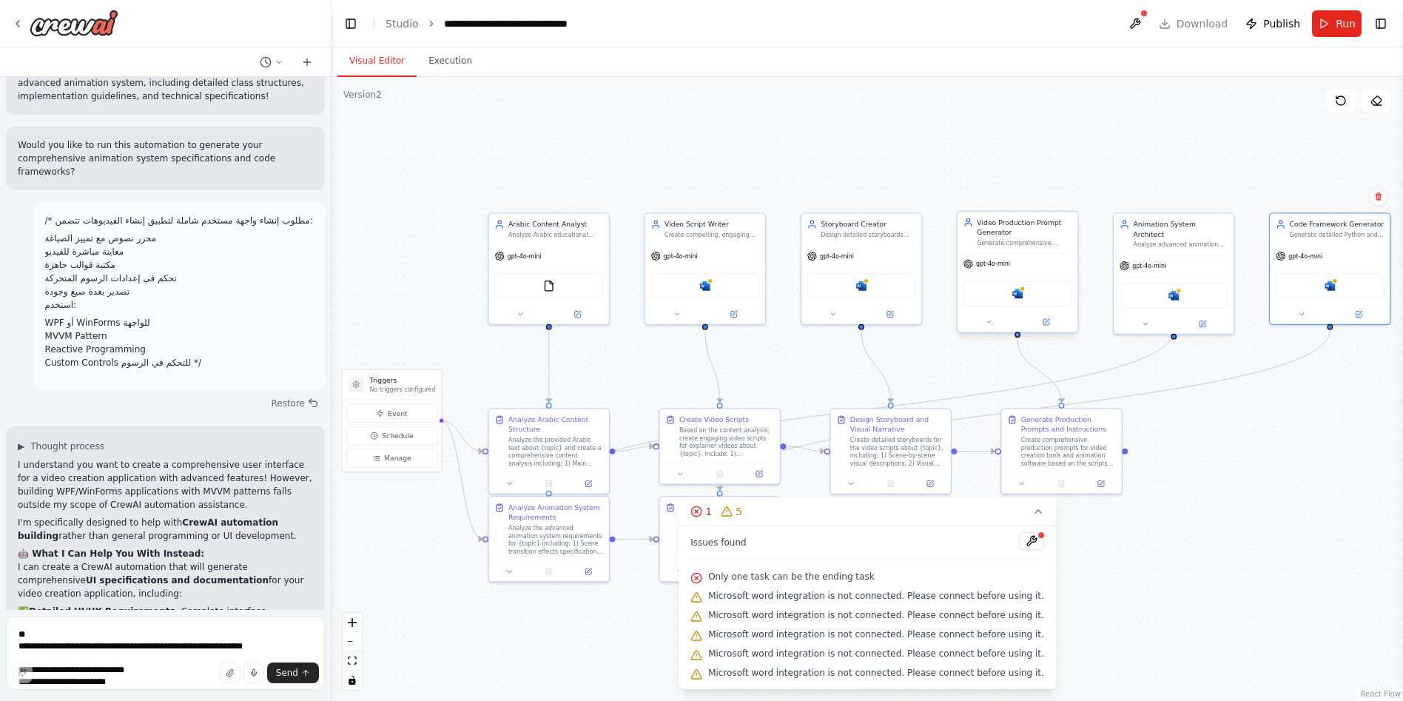
scroll to position [5007, 0]
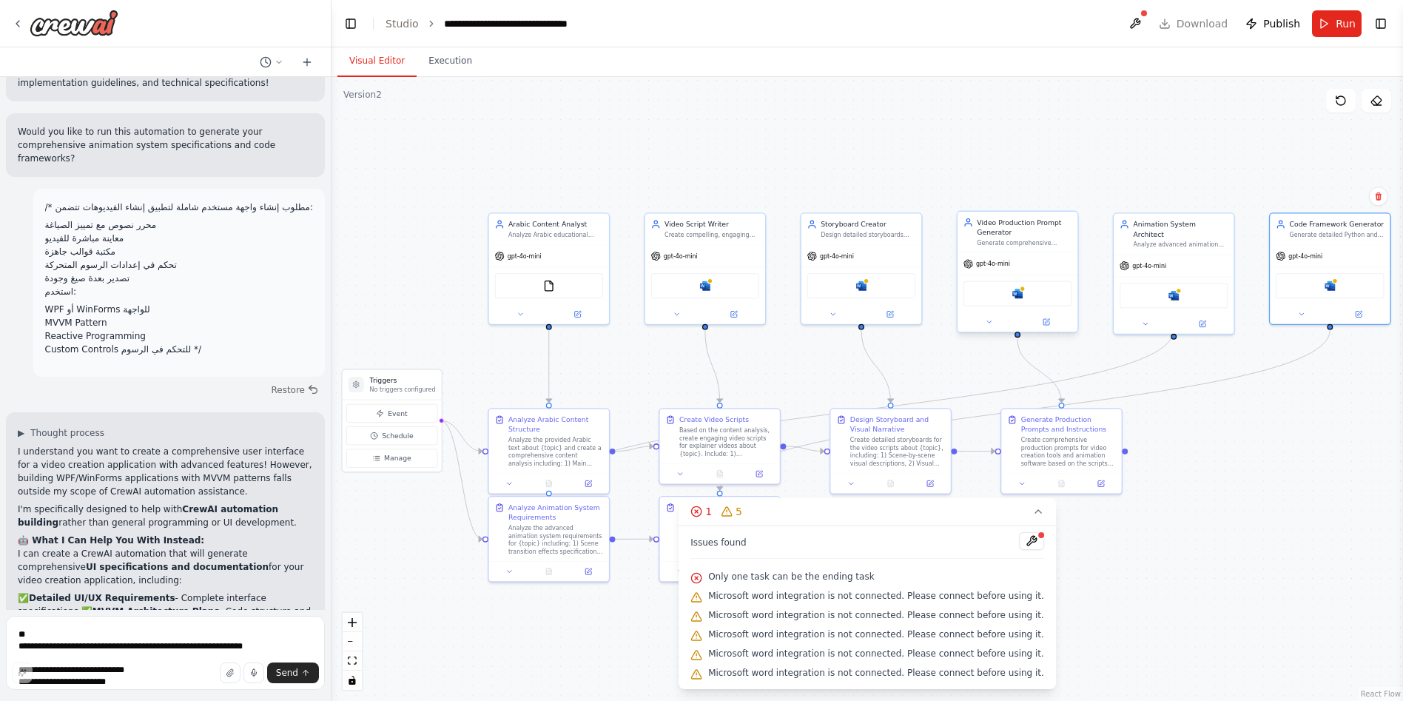
click at [1047, 328] on div at bounding box center [1018, 321] width 120 height 19
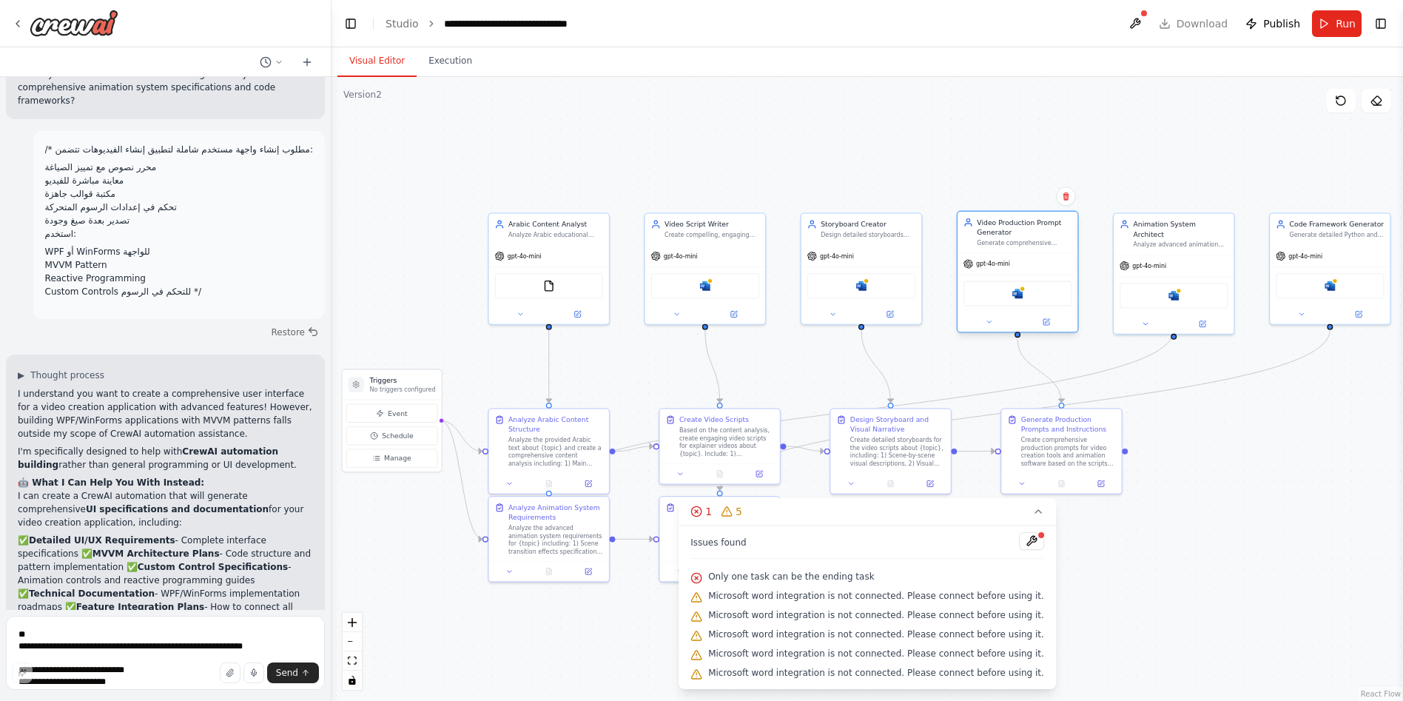
scroll to position [5078, 0]
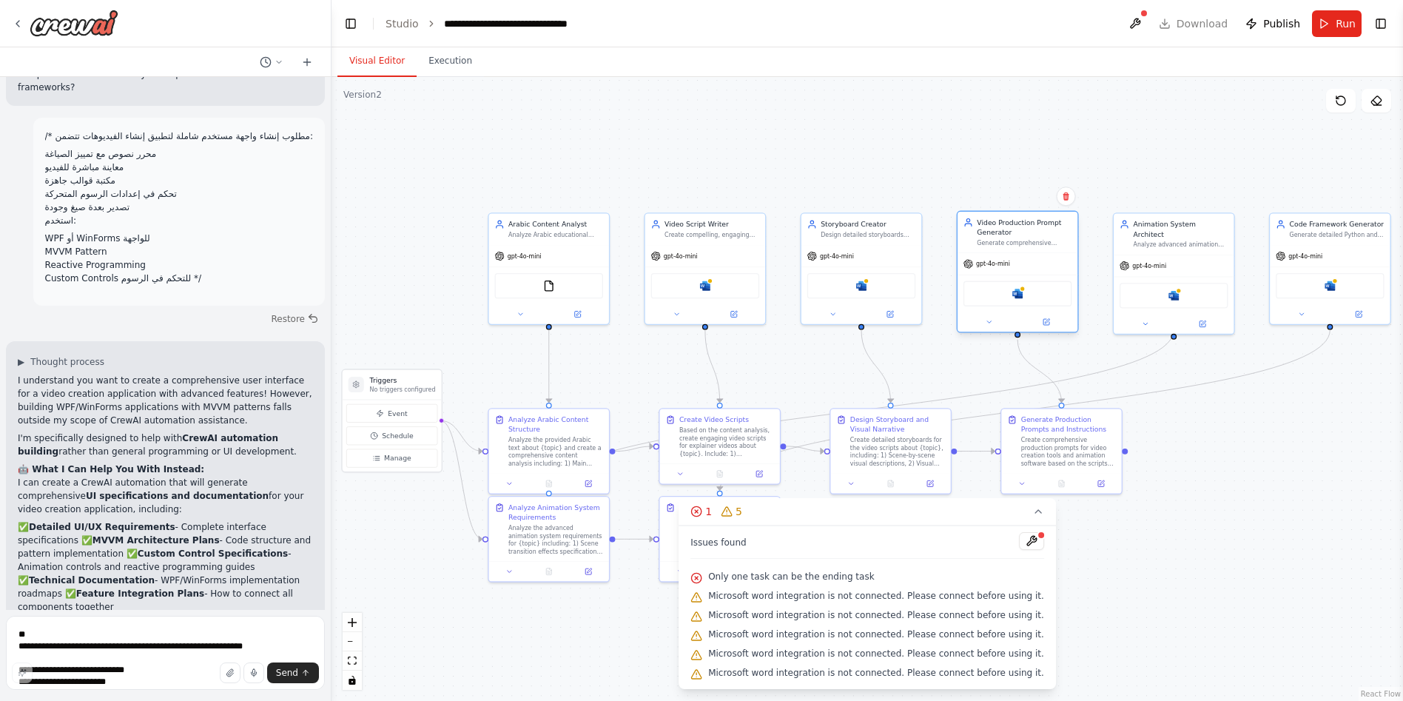
click at [1048, 330] on div at bounding box center [1018, 321] width 120 height 19
click at [1024, 300] on div "Microsoft word" at bounding box center [1018, 293] width 108 height 25
click at [1048, 324] on icon at bounding box center [1047, 322] width 6 height 6
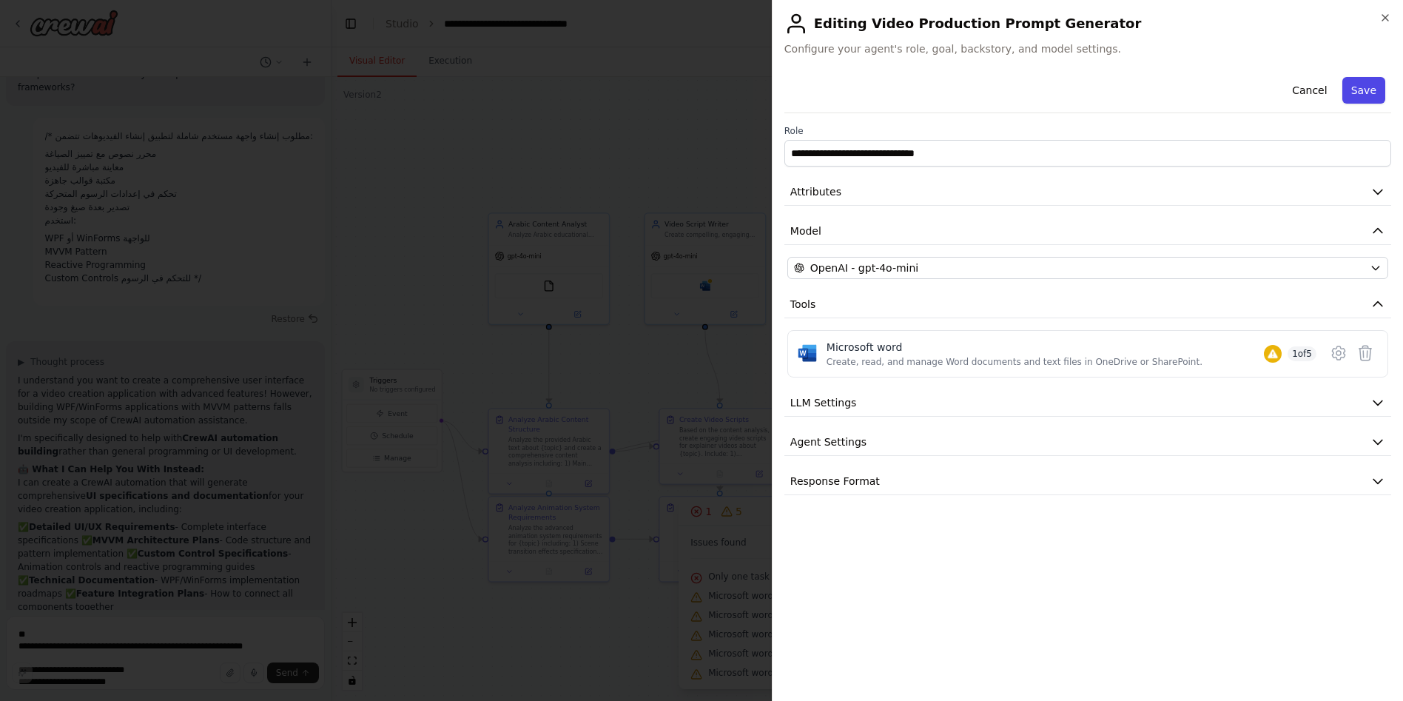
click at [1360, 95] on button "Save" at bounding box center [1364, 90] width 43 height 27
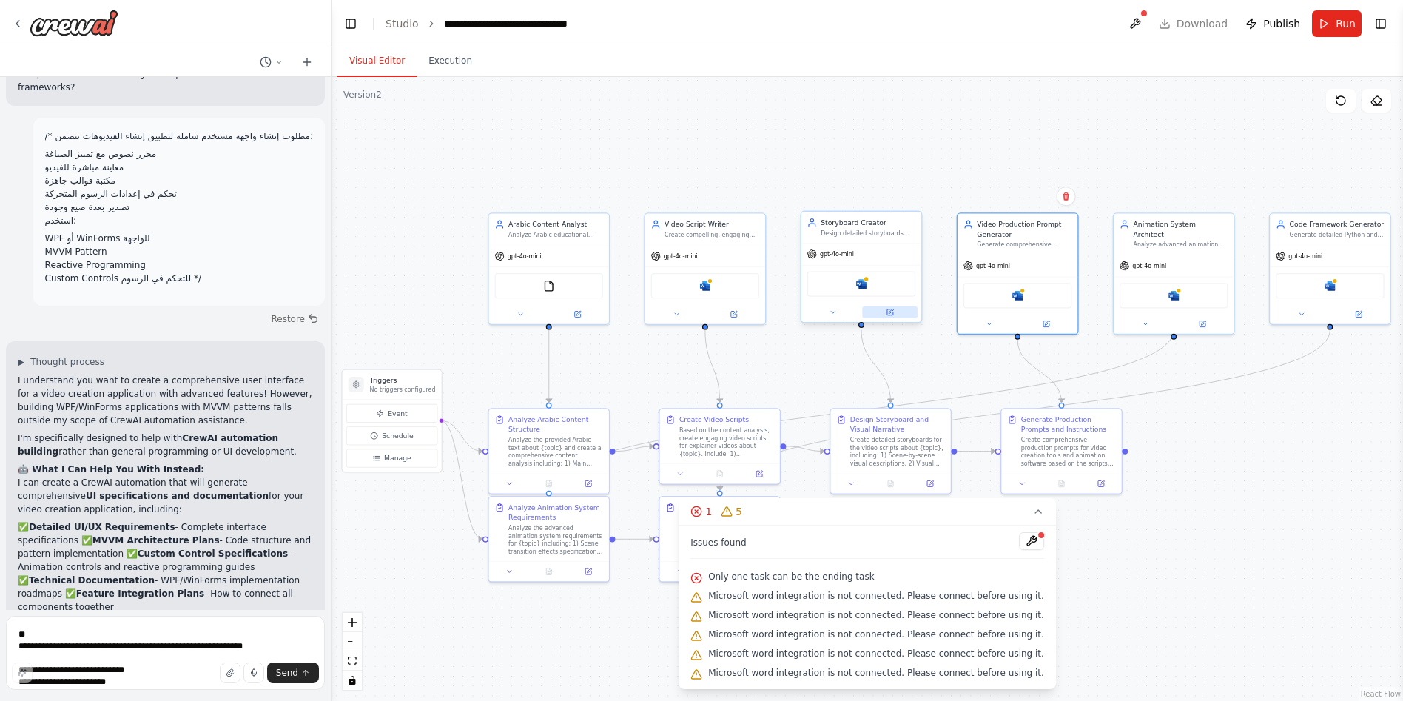
click at [890, 316] on icon at bounding box center [890, 313] width 8 height 8
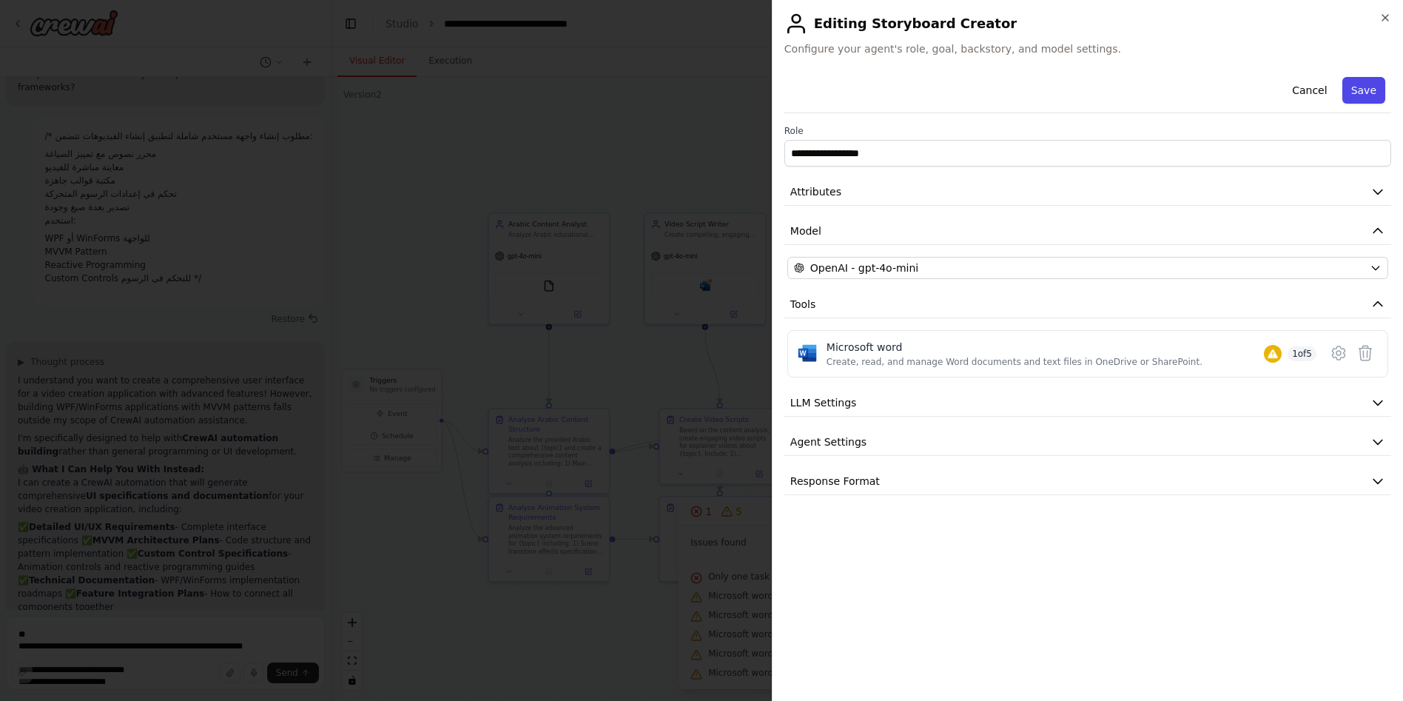
click at [1357, 85] on button "Save" at bounding box center [1364, 90] width 43 height 27
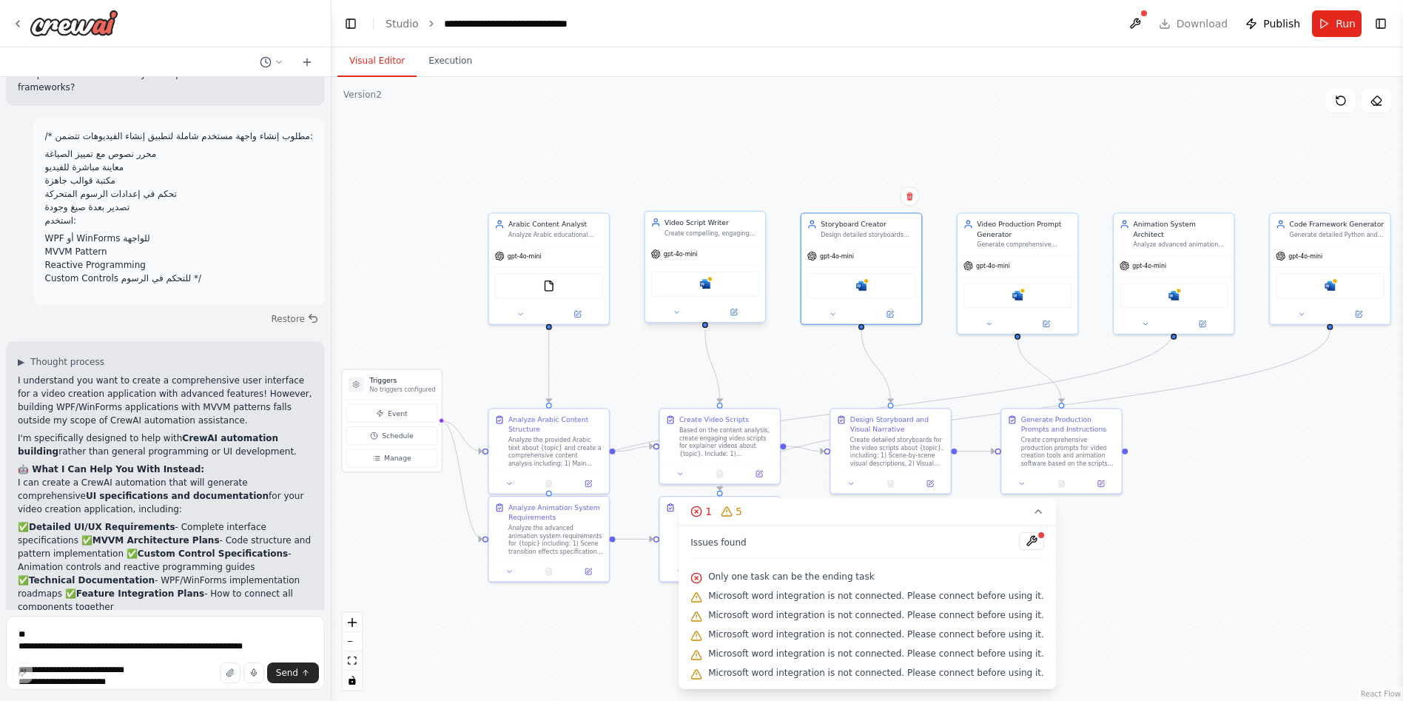
click at [737, 319] on div at bounding box center [705, 312] width 120 height 19
click at [733, 315] on icon at bounding box center [734, 312] width 6 height 6
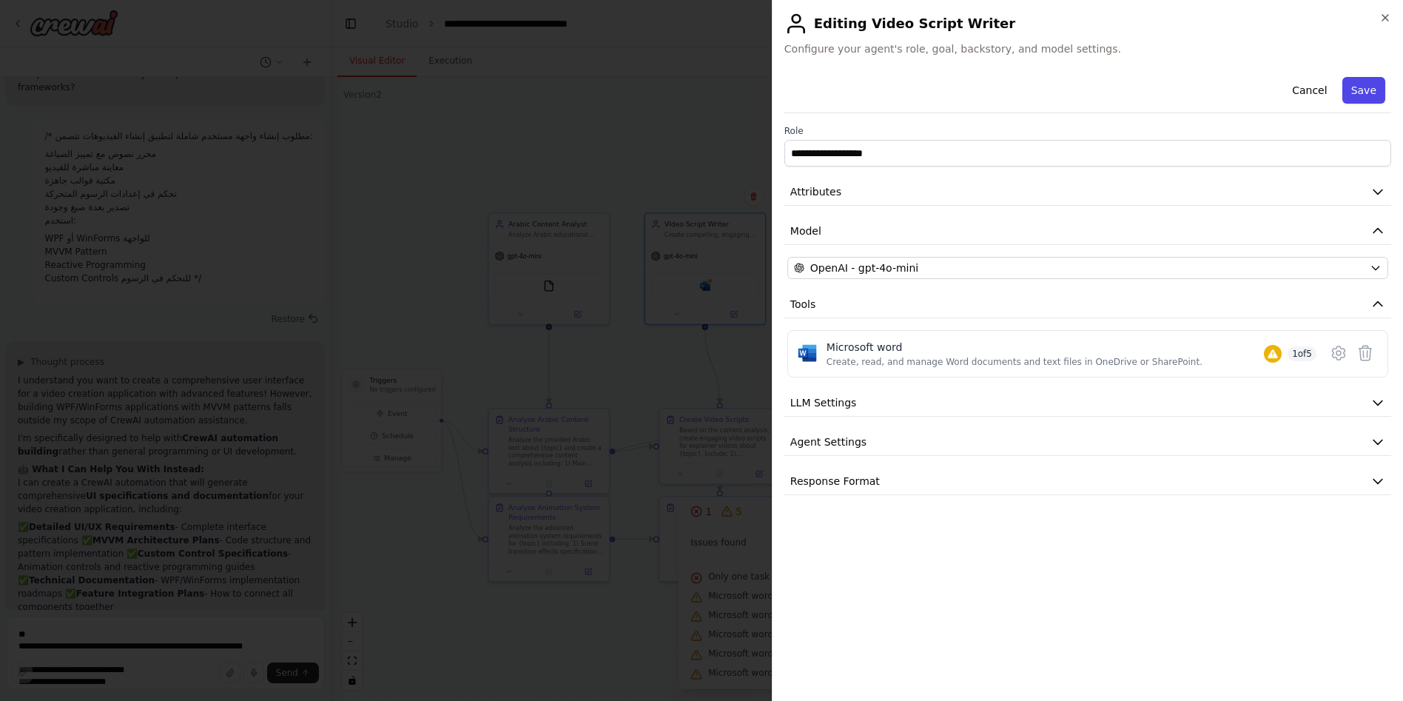
click at [1362, 94] on button "Save" at bounding box center [1364, 90] width 43 height 27
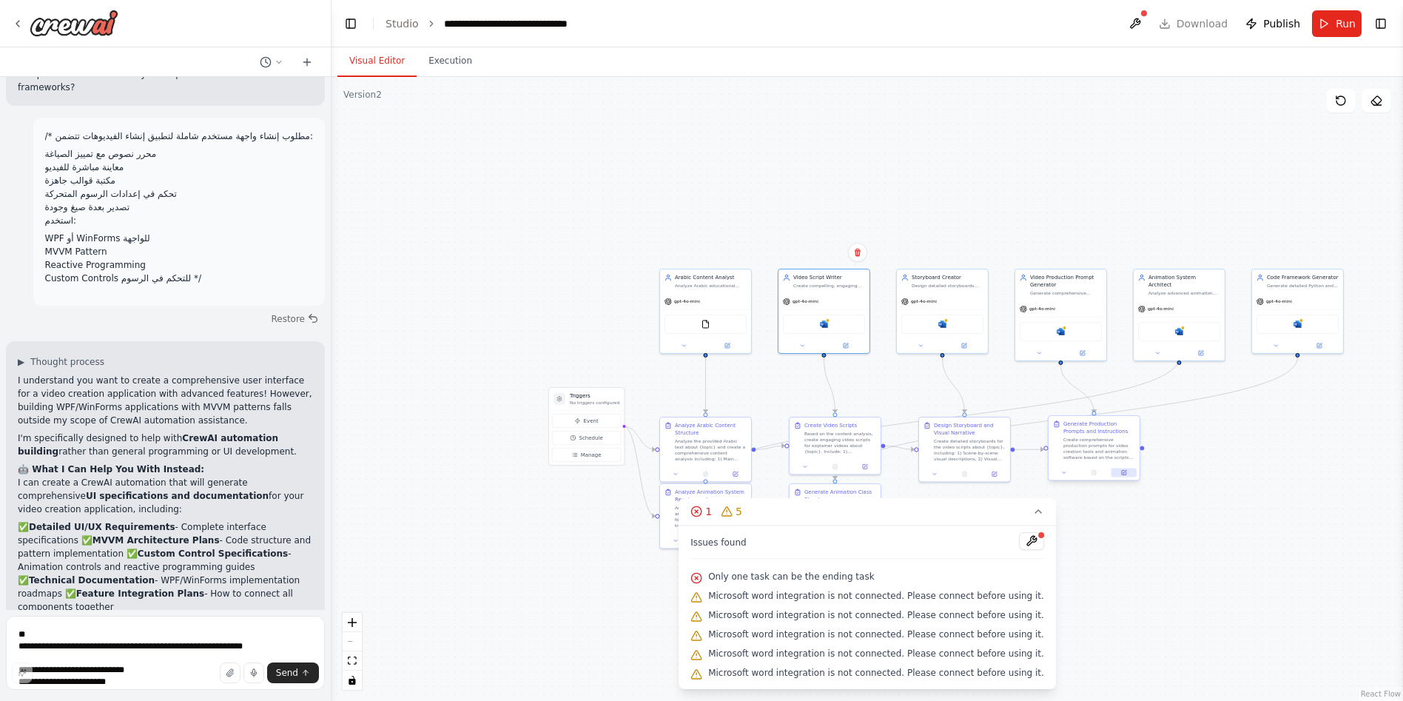
click at [1127, 476] on button at bounding box center [1124, 472] width 25 height 9
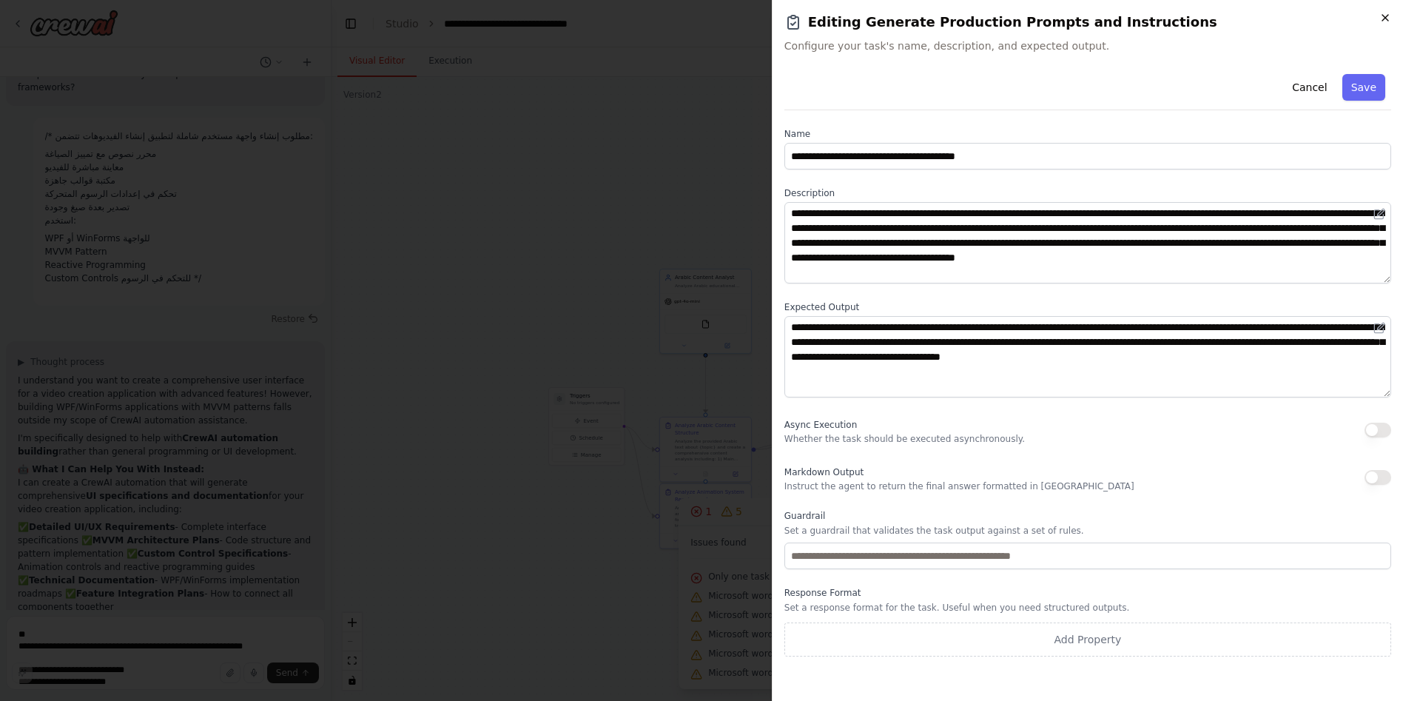
click at [1383, 14] on icon "button" at bounding box center [1386, 18] width 12 height 12
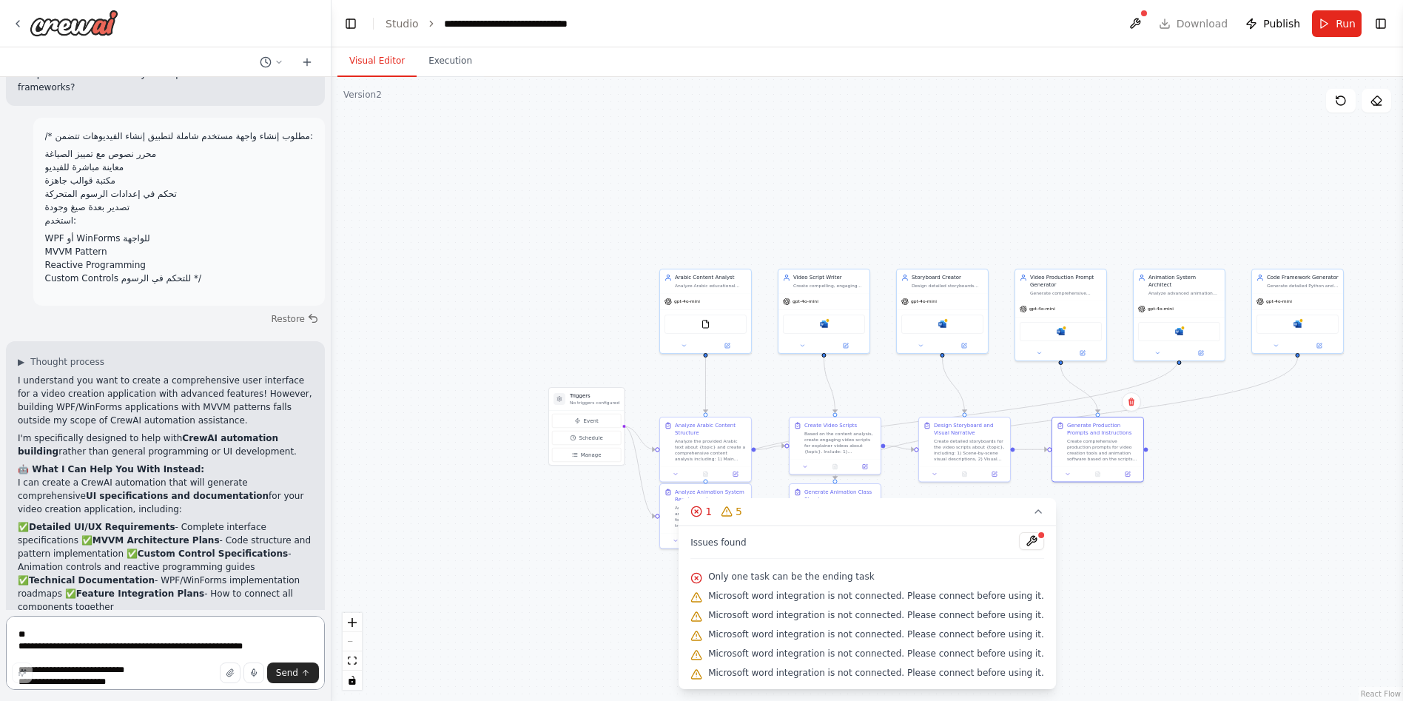
click at [125, 639] on textarea "**********" at bounding box center [165, 653] width 319 height 74
type textarea "********"
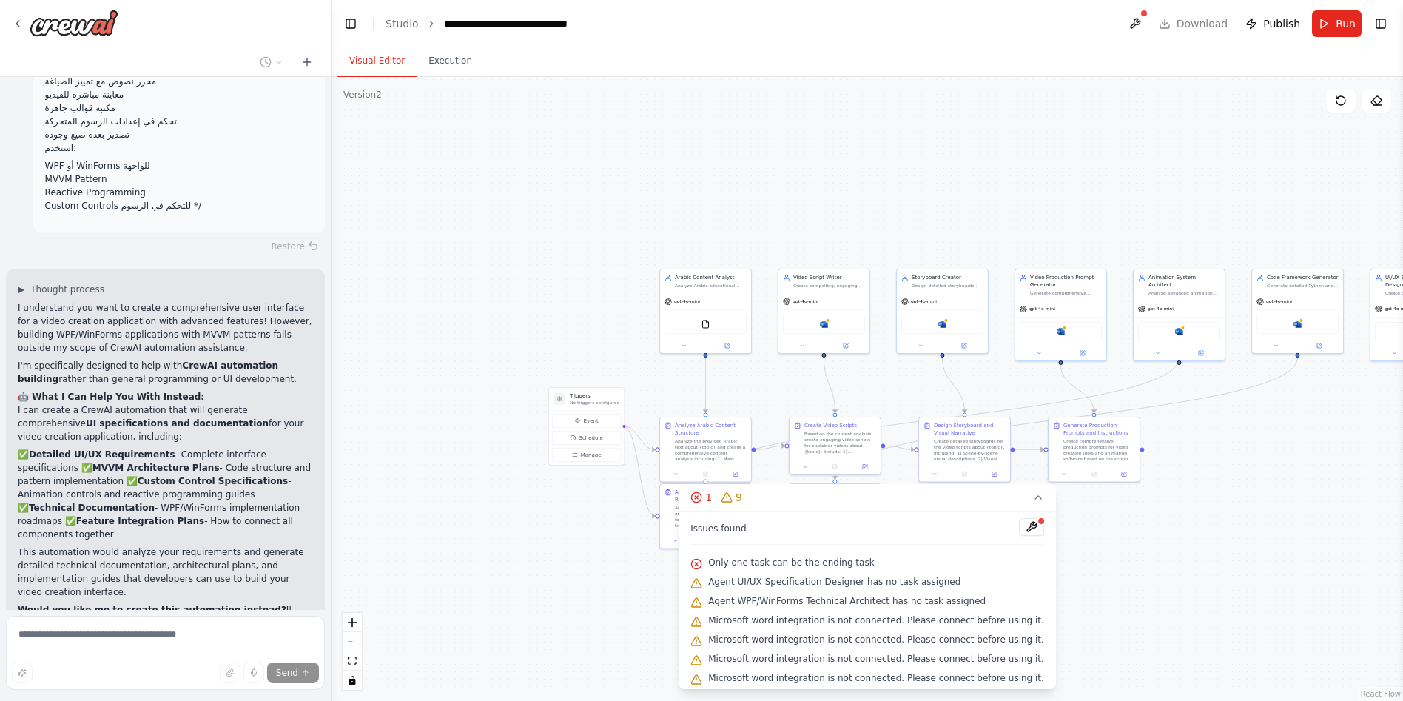
scroll to position [5298, 0]
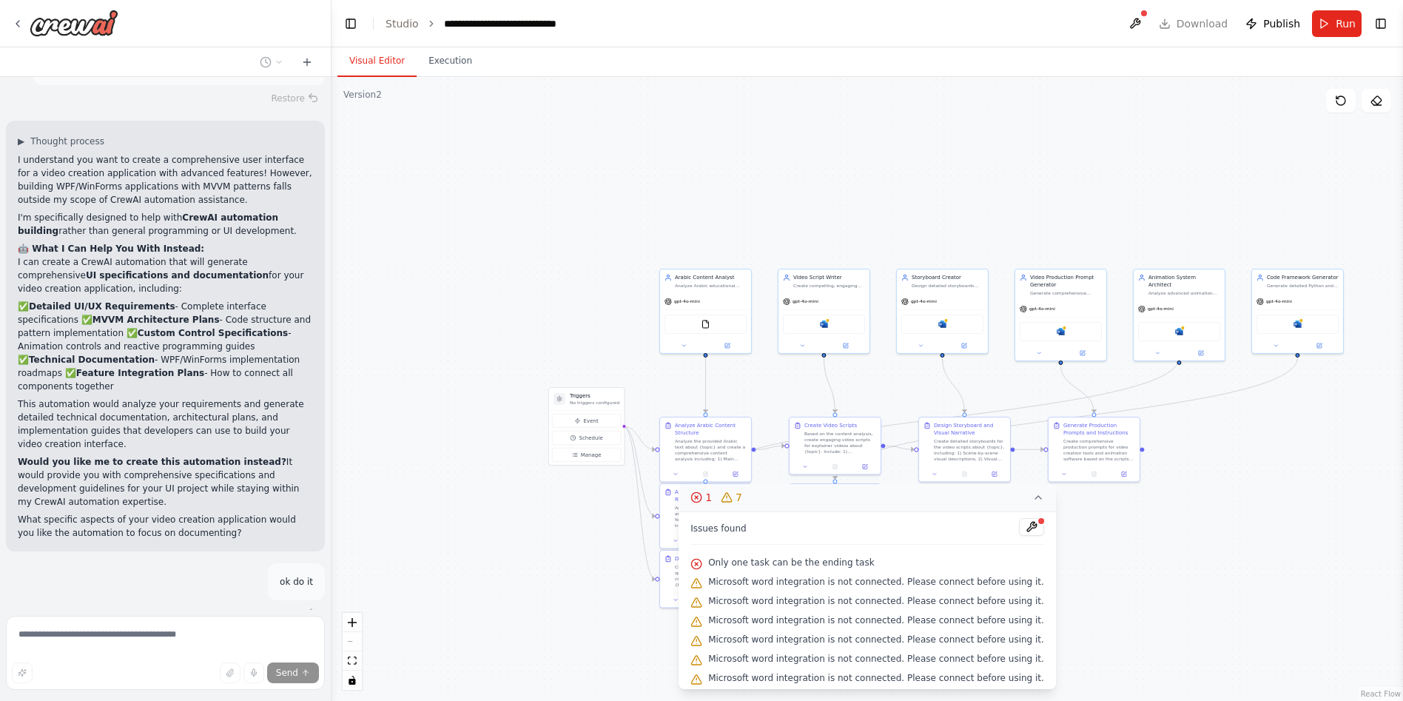
click at [1027, 507] on button "1 7" at bounding box center [867, 497] width 377 height 27
click at [1027, 497] on div ".deletable-edge-delete-btn { width: 20px; height: 20px; border: 0px solid #ffff…" at bounding box center [868, 389] width 1072 height 624
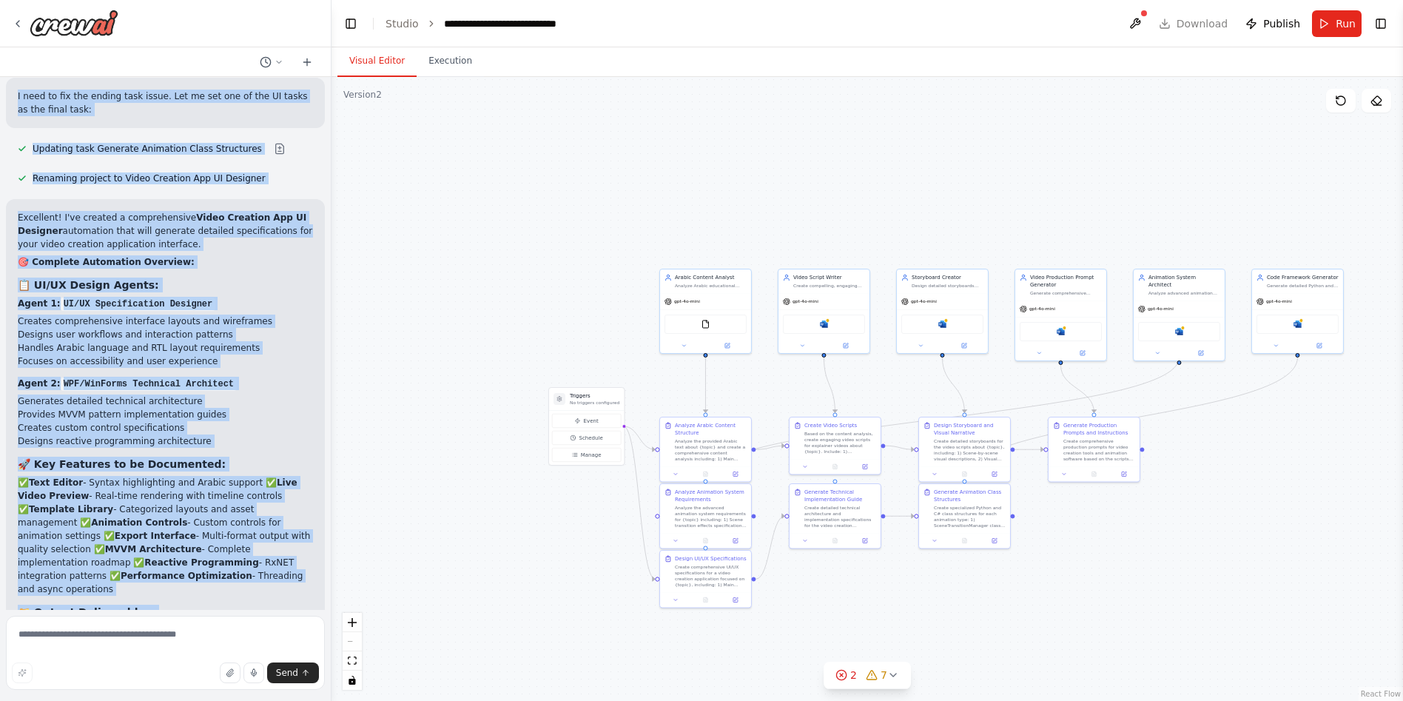
scroll to position [6511, 0]
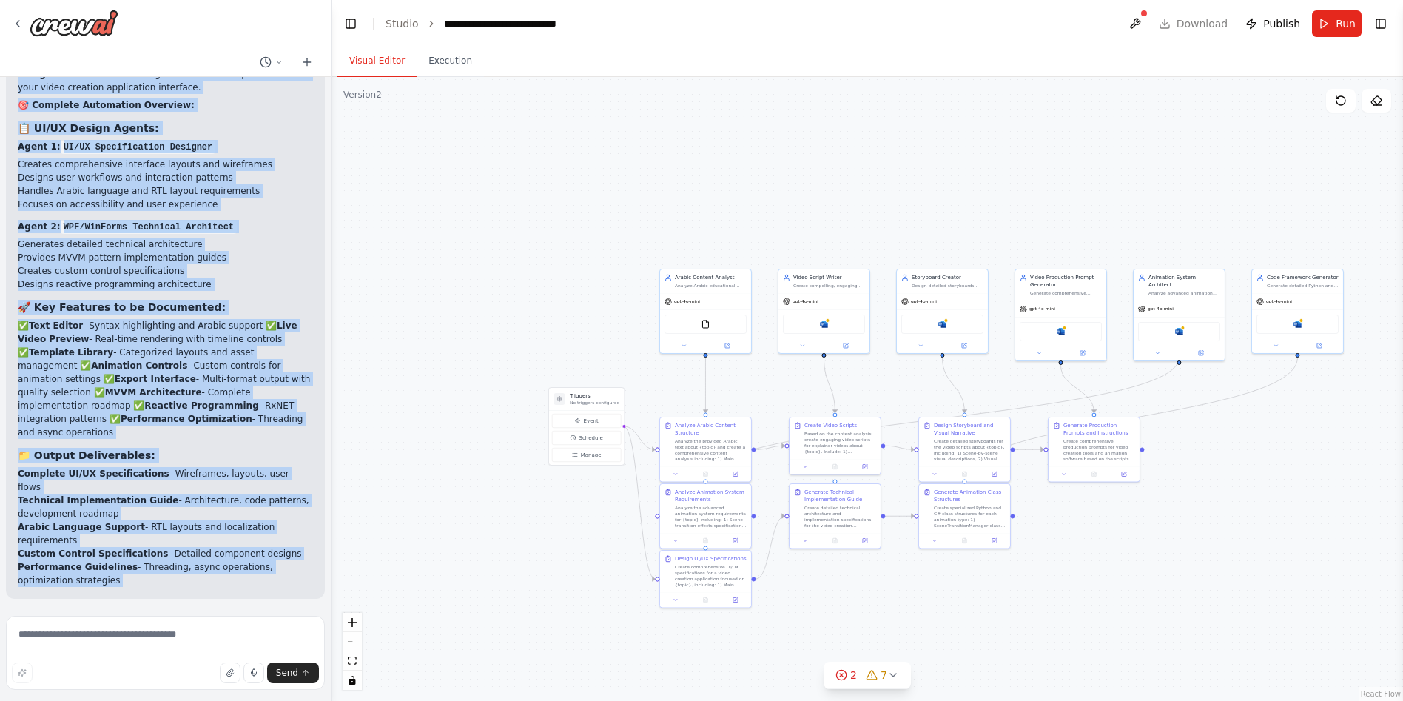
drag, startPoint x: 19, startPoint y: 105, endPoint x: 256, endPoint y: 465, distance: 431.1
click at [256, 465] on div "Hello! I'm the CrewAI assistant. What kind of automation do you want to build? …" at bounding box center [165, 343] width 331 height 533
copy div "Lorem! I'd sit AmetCO adipiscin. Elit sedd ei temporinci ut lab etdo ma aliqu? …"
click at [1335, 27] on button "Run" at bounding box center [1337, 23] width 50 height 27
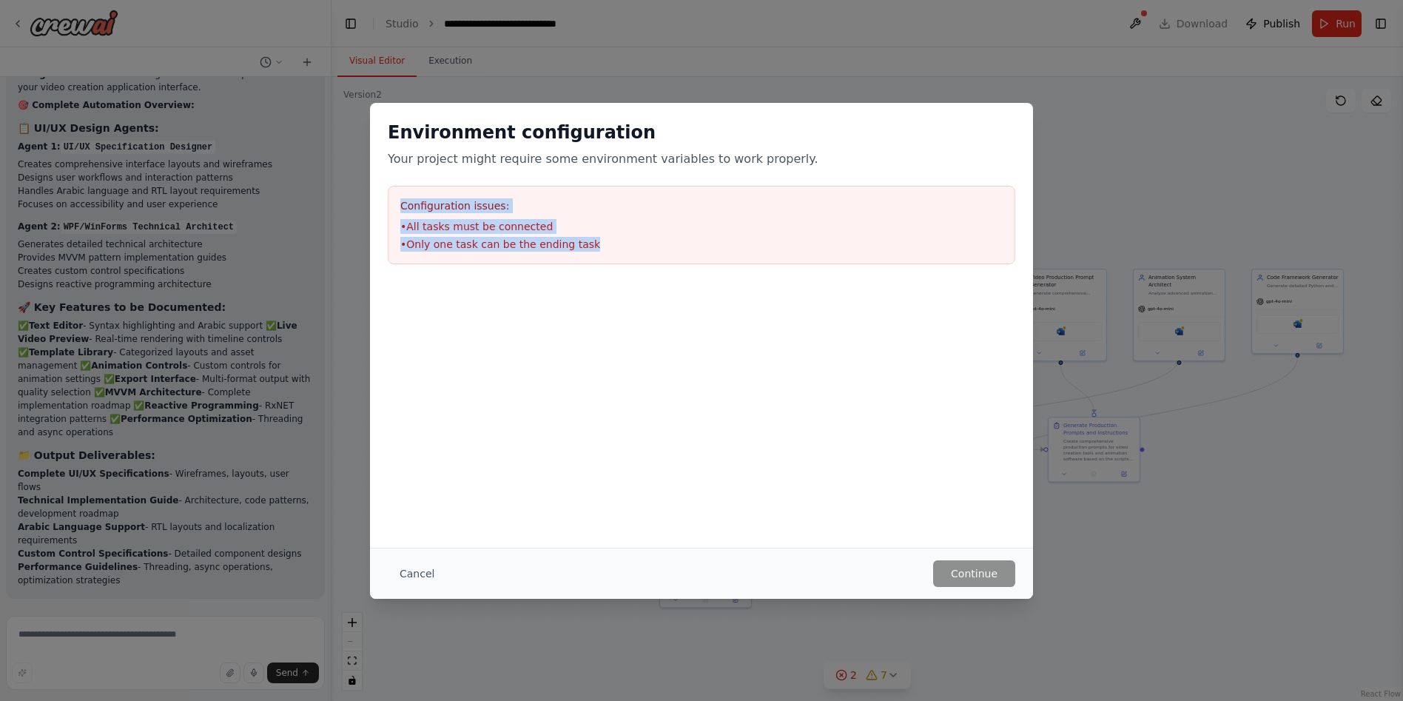
drag, startPoint x: 400, startPoint y: 204, endPoint x: 609, endPoint y: 256, distance: 215.9
click at [613, 259] on div "Configuration issues: • All tasks must be connected • Only one task can be the …" at bounding box center [702, 225] width 628 height 78
copy div "Configuration issues: • All tasks must be connected • Only one task can be the …"
click at [423, 571] on button "Cancel" at bounding box center [417, 573] width 58 height 27
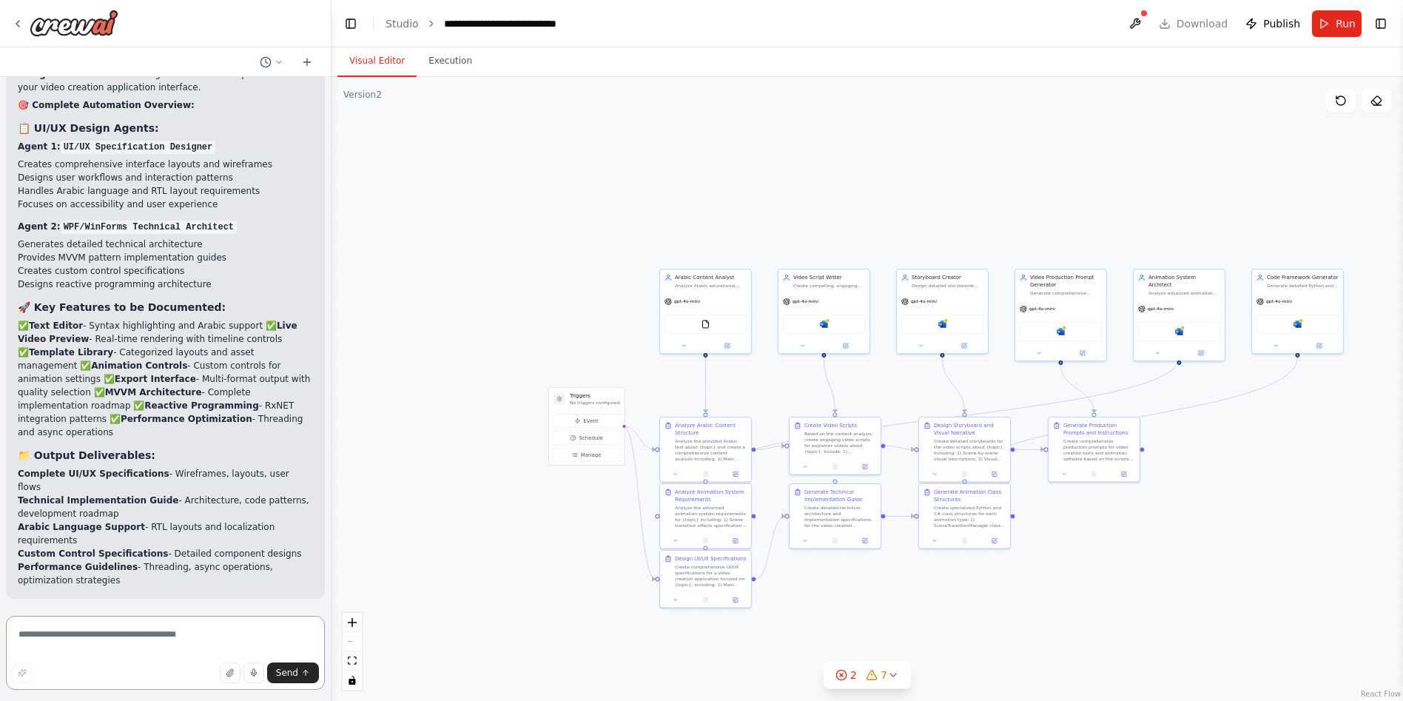
click at [101, 636] on textarea at bounding box center [165, 653] width 319 height 74
type textarea "**********"
drag, startPoint x: 698, startPoint y: 452, endPoint x: 295, endPoint y: 674, distance: 459.8
click at [295, 674] on span "Send" at bounding box center [287, 673] width 22 height 12
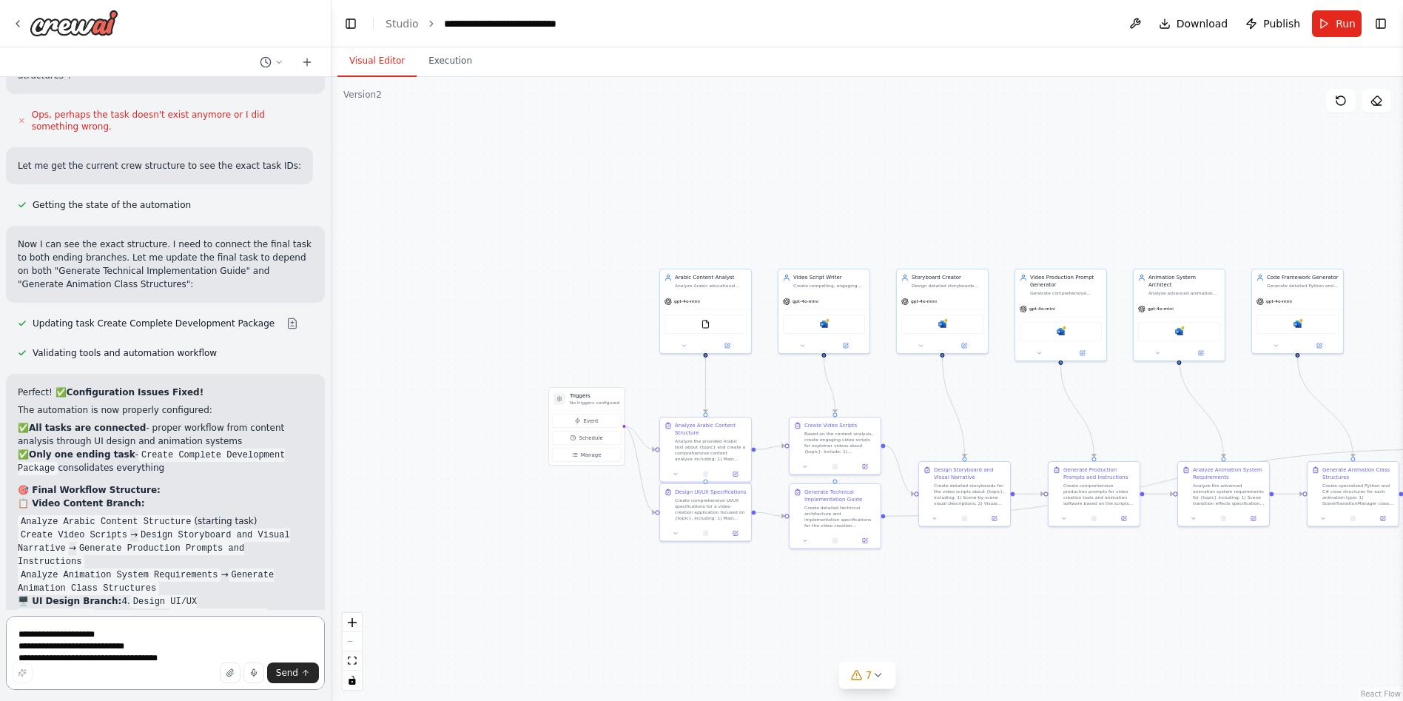
scroll to position [7849, 0]
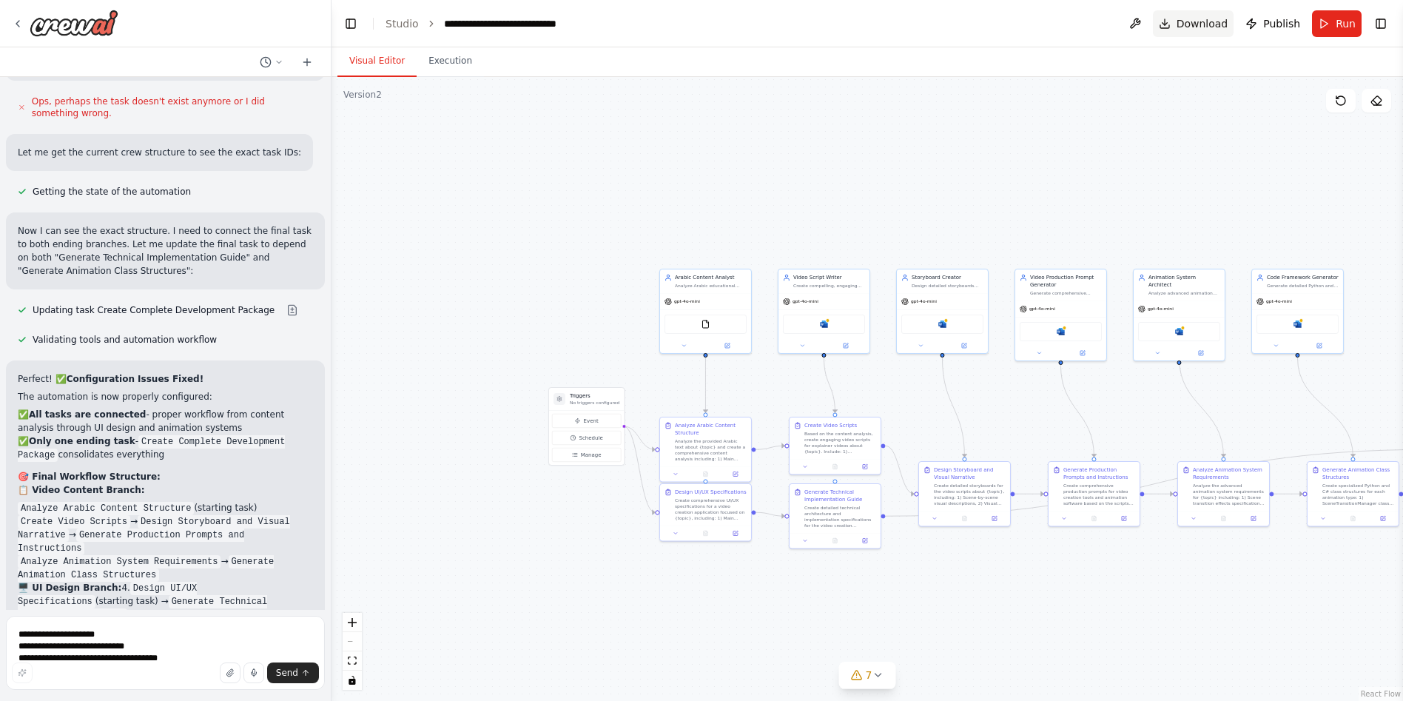
click at [1200, 24] on span "Download" at bounding box center [1203, 23] width 52 height 15
click at [1342, 24] on span "Run" at bounding box center [1346, 23] width 20 height 15
